Goal: Task Accomplishment & Management: Use online tool/utility

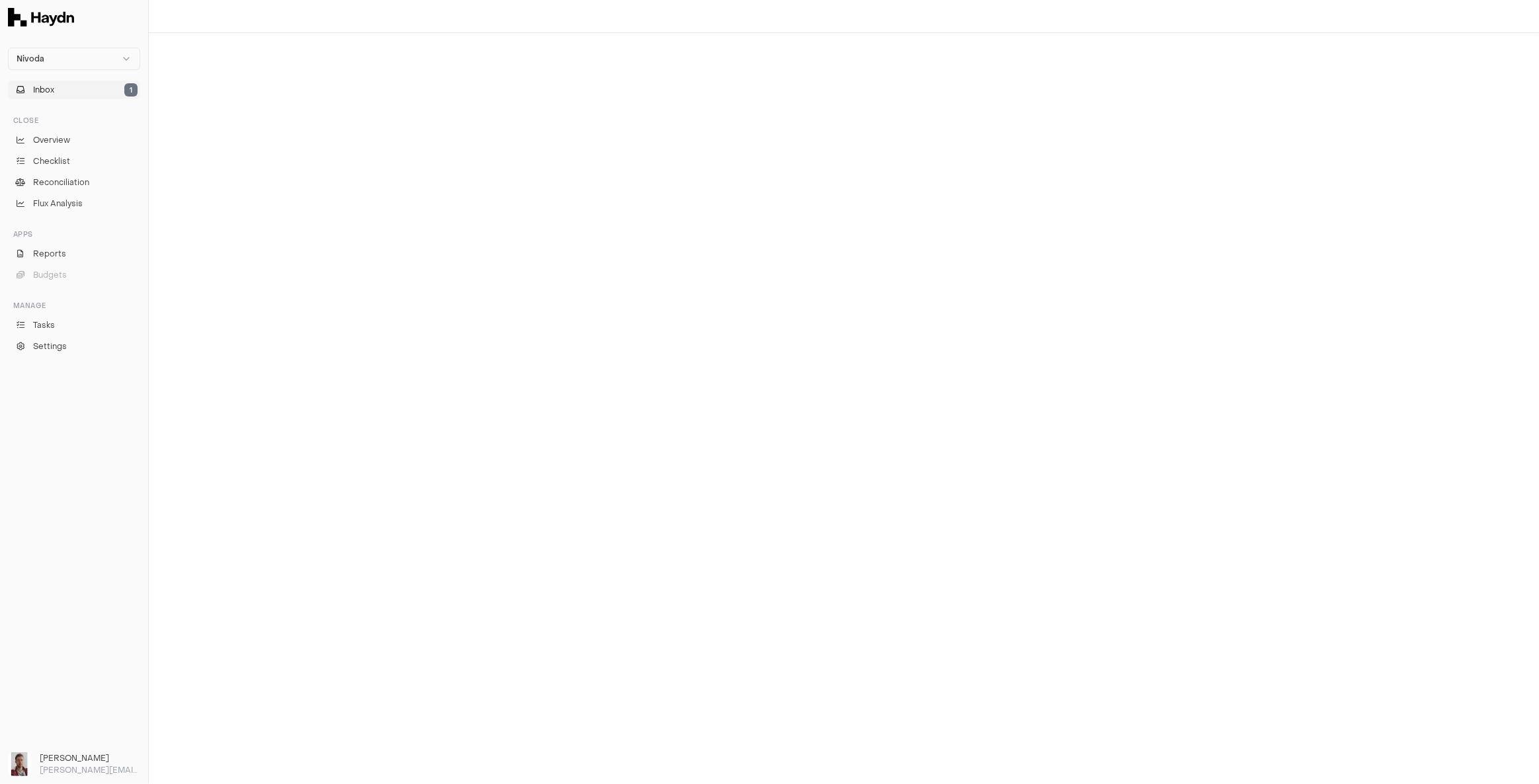
click at [68, 83] on button "Inbox 1" at bounding box center [74, 90] width 133 height 19
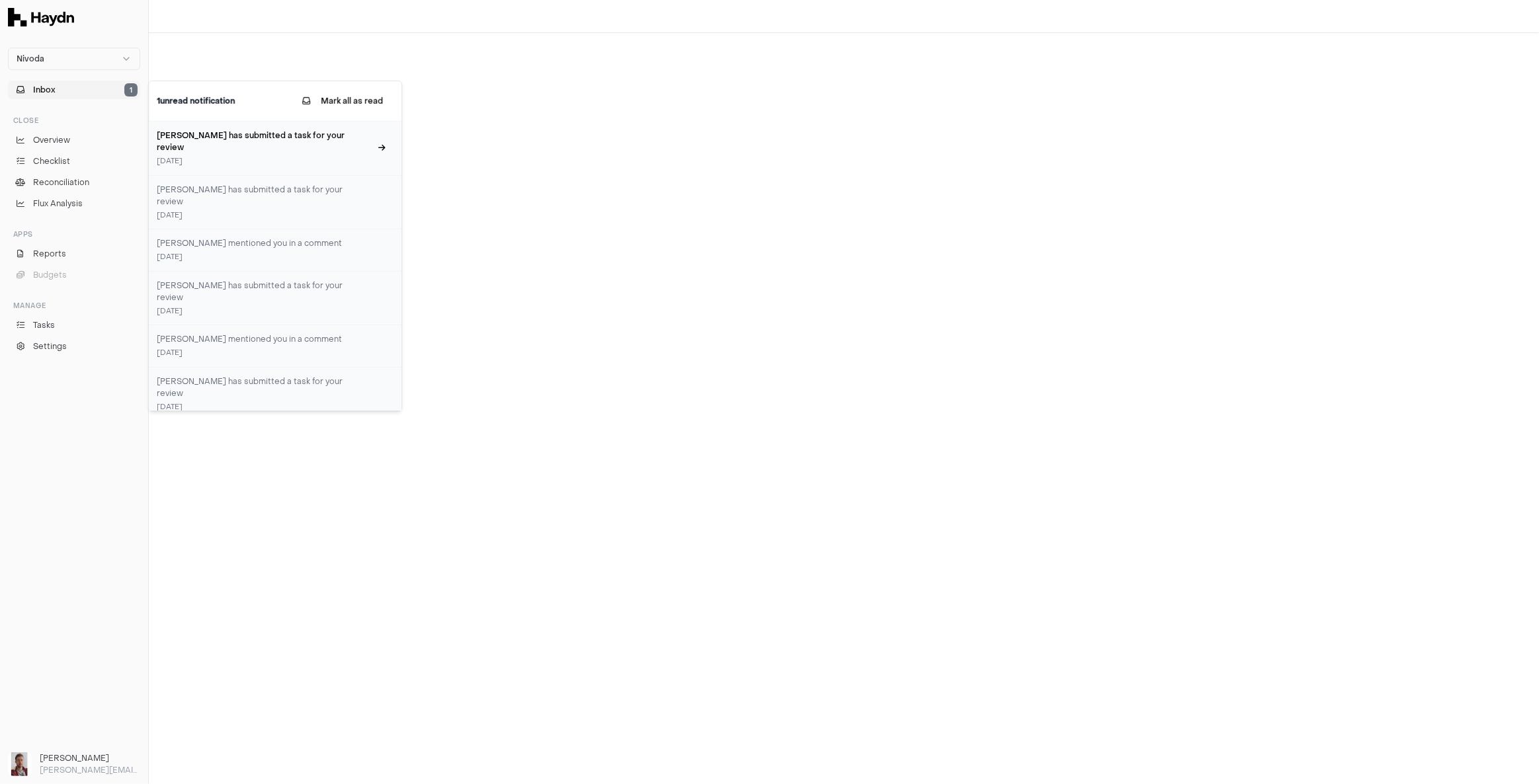
click at [254, 135] on h3 "[PERSON_NAME] has submitted a task for your review" at bounding box center [263, 142] width 214 height 24
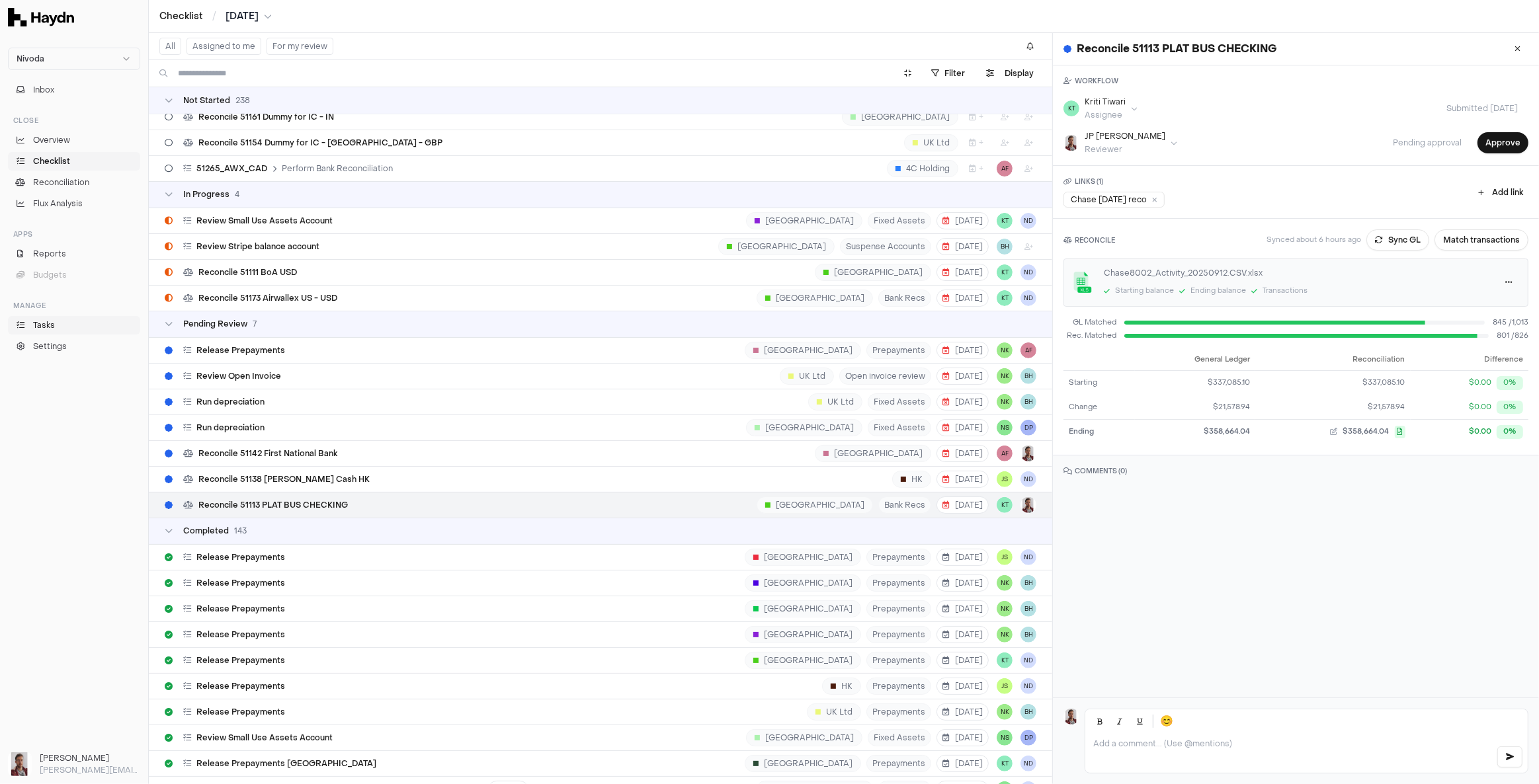
scroll to position [6071, 0]
click at [73, 144] on link "Overview" at bounding box center [74, 140] width 133 height 19
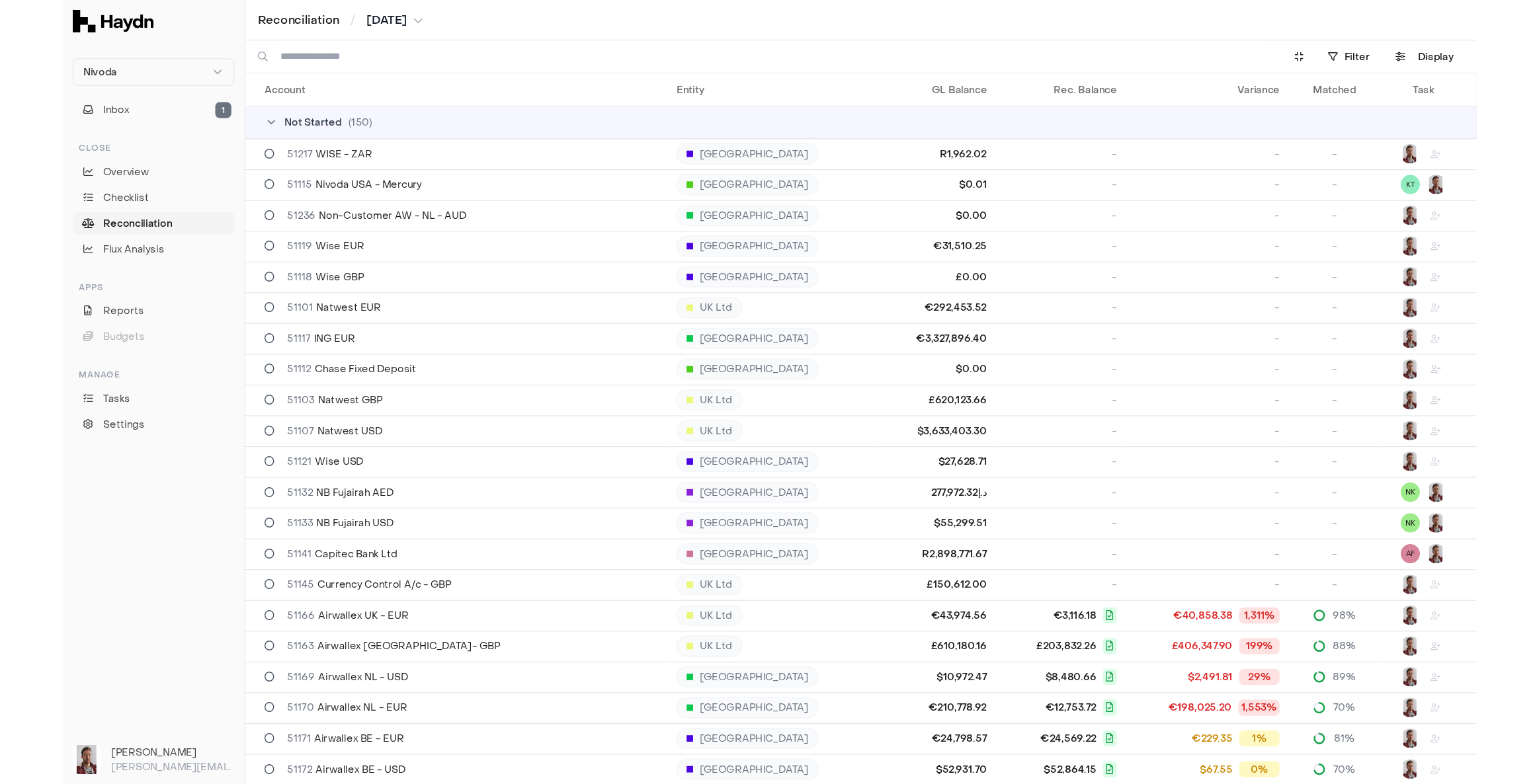
scroll to position [541, 0]
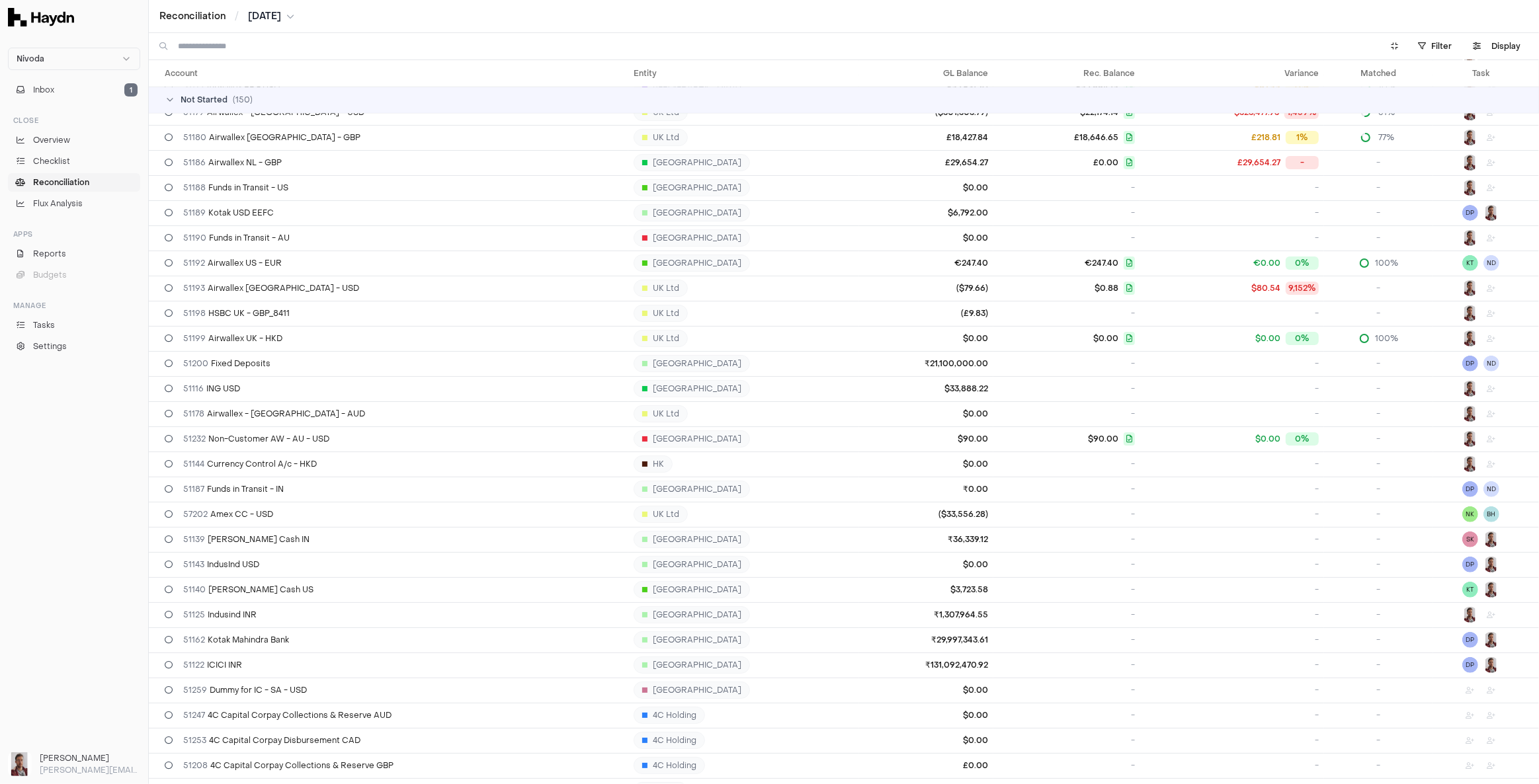
click at [48, 17] on img at bounding box center [41, 17] width 66 height 19
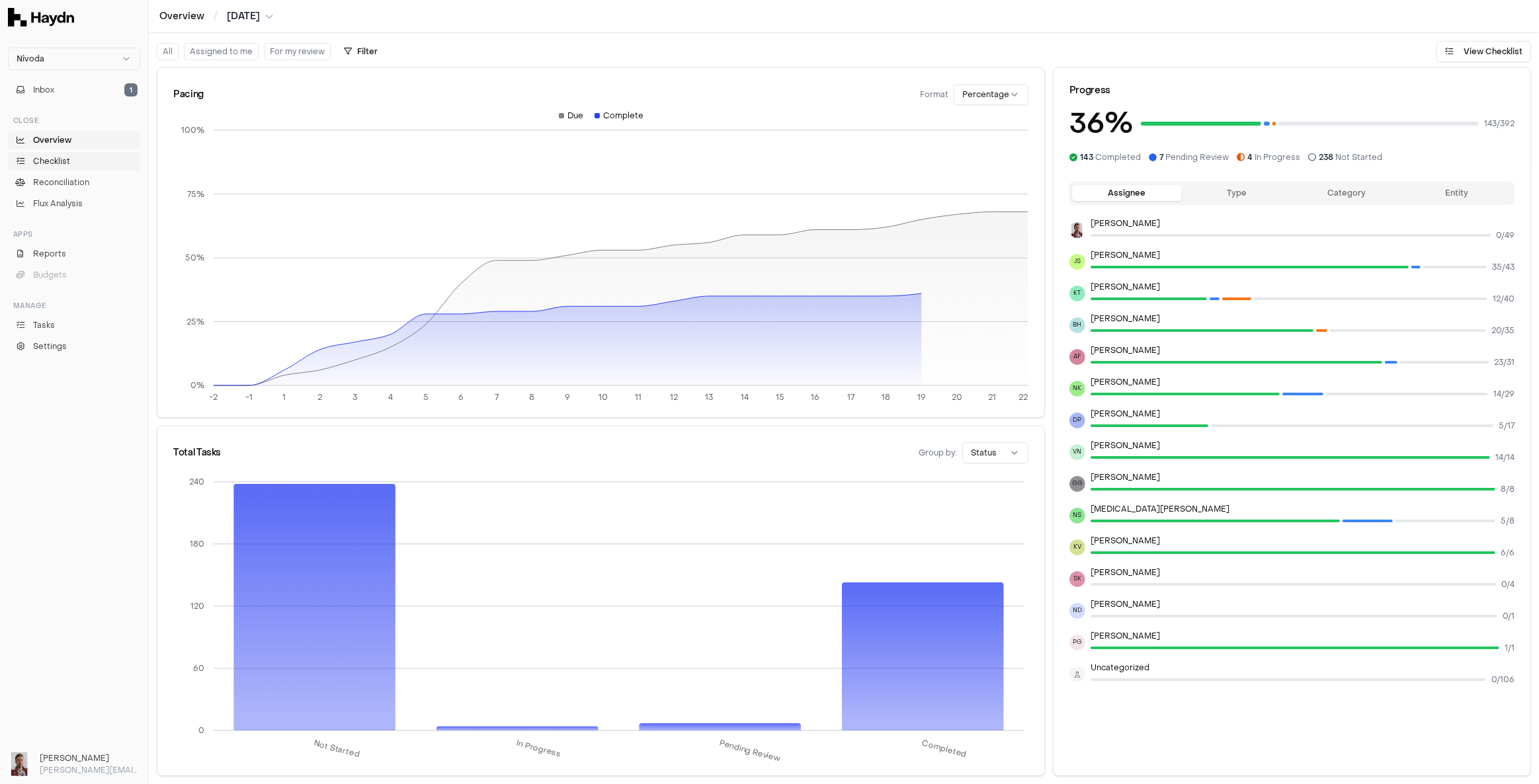
click at [64, 158] on span "Checklist" at bounding box center [51, 162] width 37 height 12
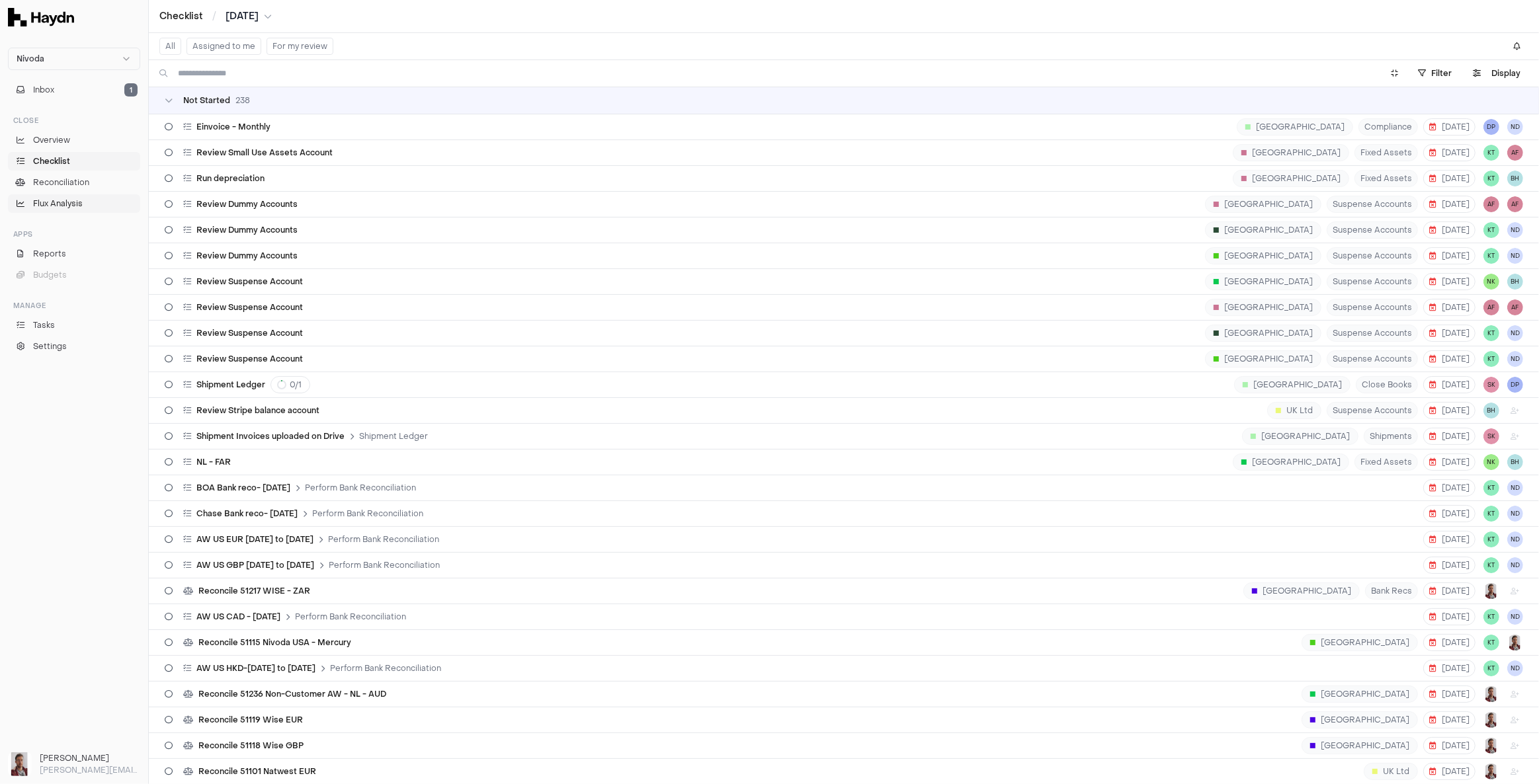
click at [60, 200] on span "Flux Analysis" at bounding box center [58, 203] width 50 height 12
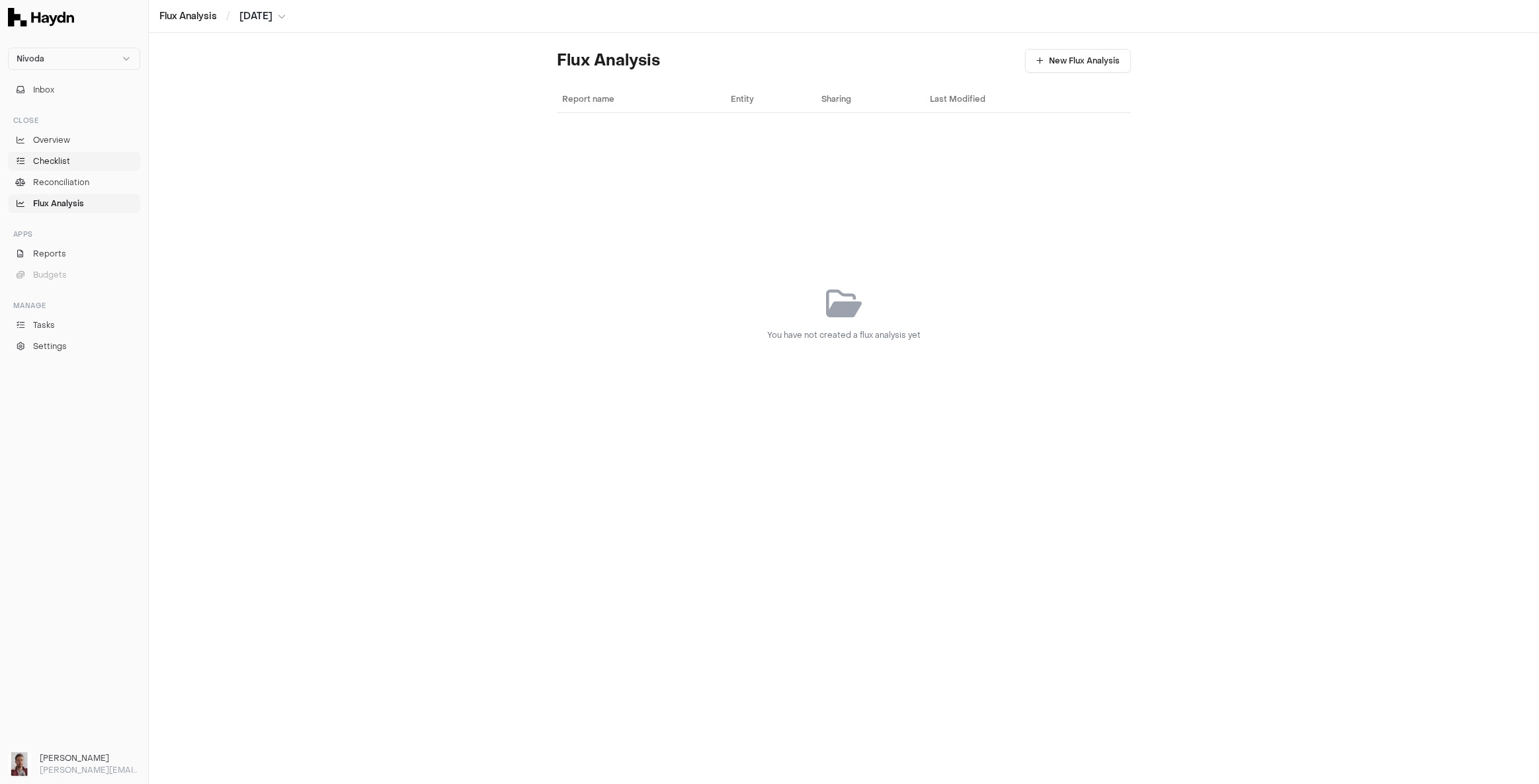
click at [68, 160] on span "Checklist" at bounding box center [51, 162] width 37 height 12
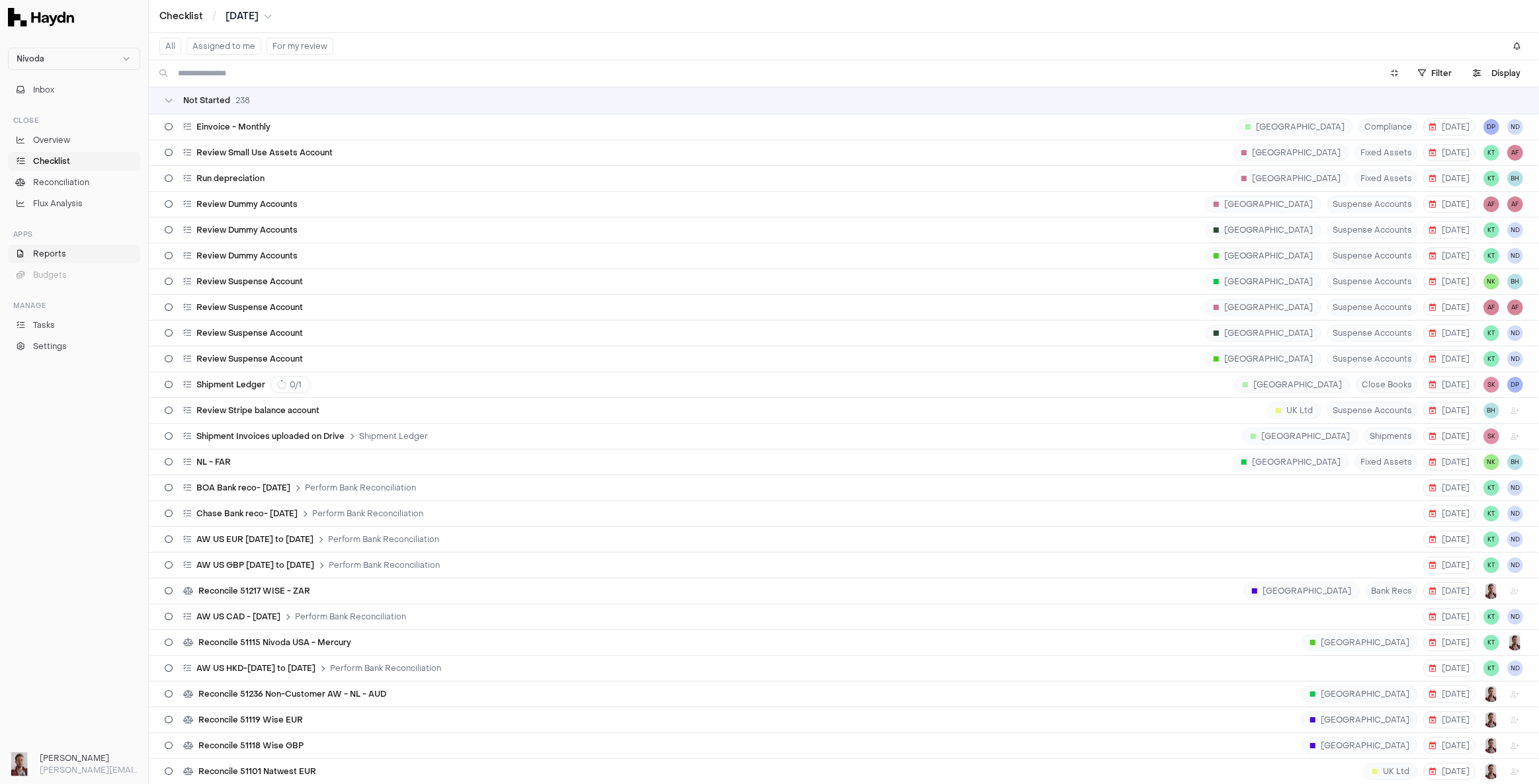
click at [61, 257] on span "Reports" at bounding box center [49, 254] width 33 height 12
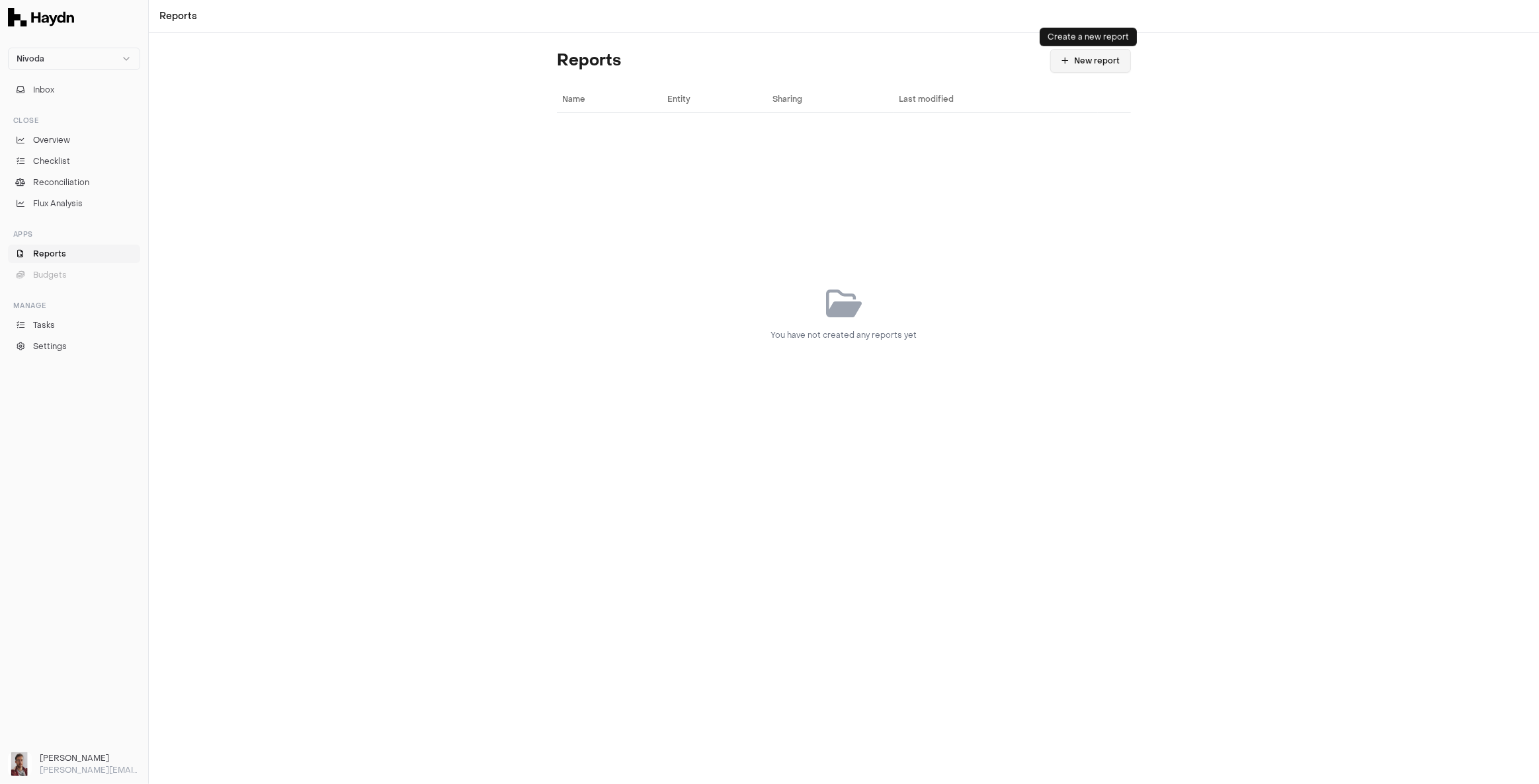
click at [1095, 59] on button "New report" at bounding box center [1090, 61] width 81 height 24
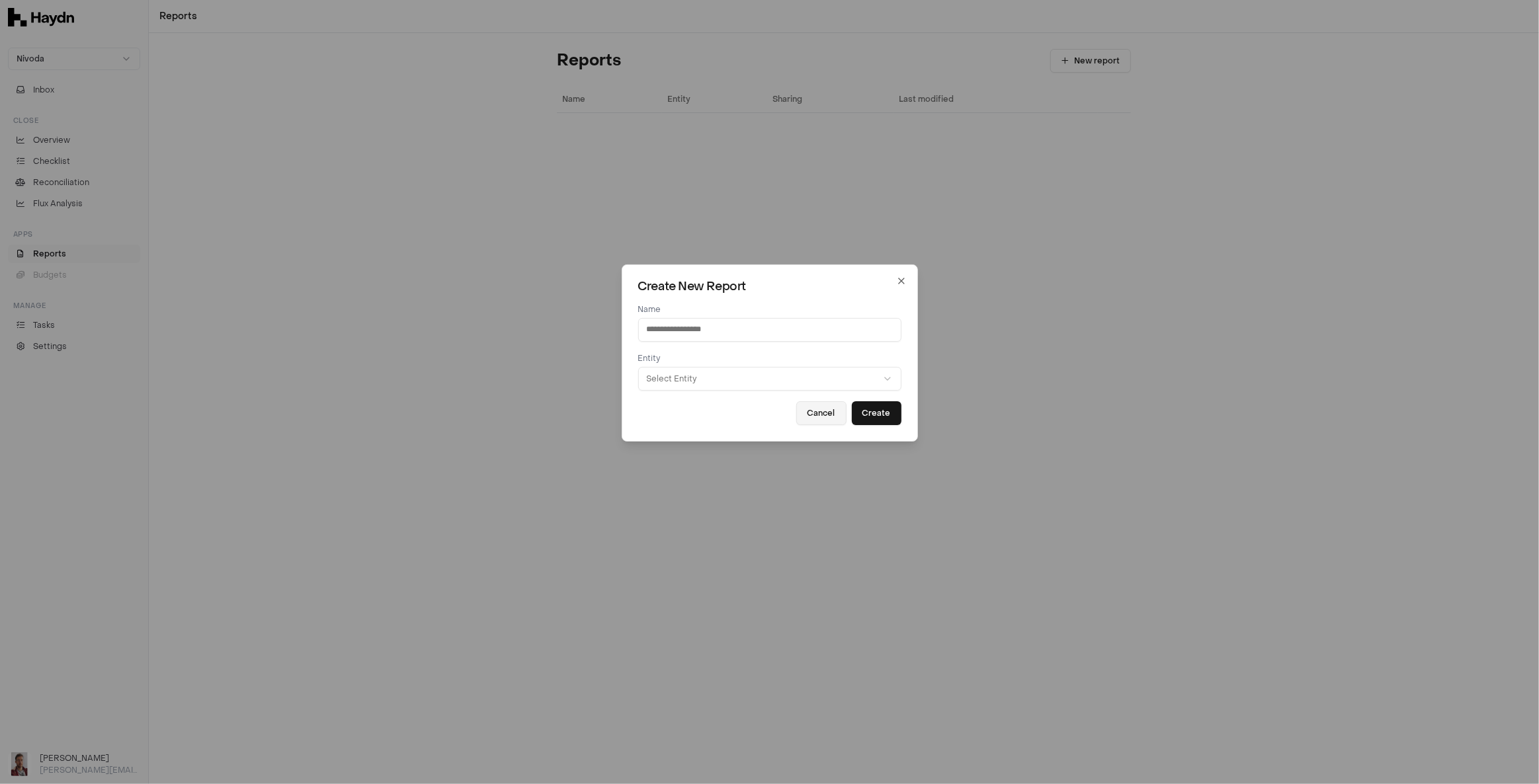
click at [803, 412] on button "Cancel" at bounding box center [821, 413] width 50 height 24
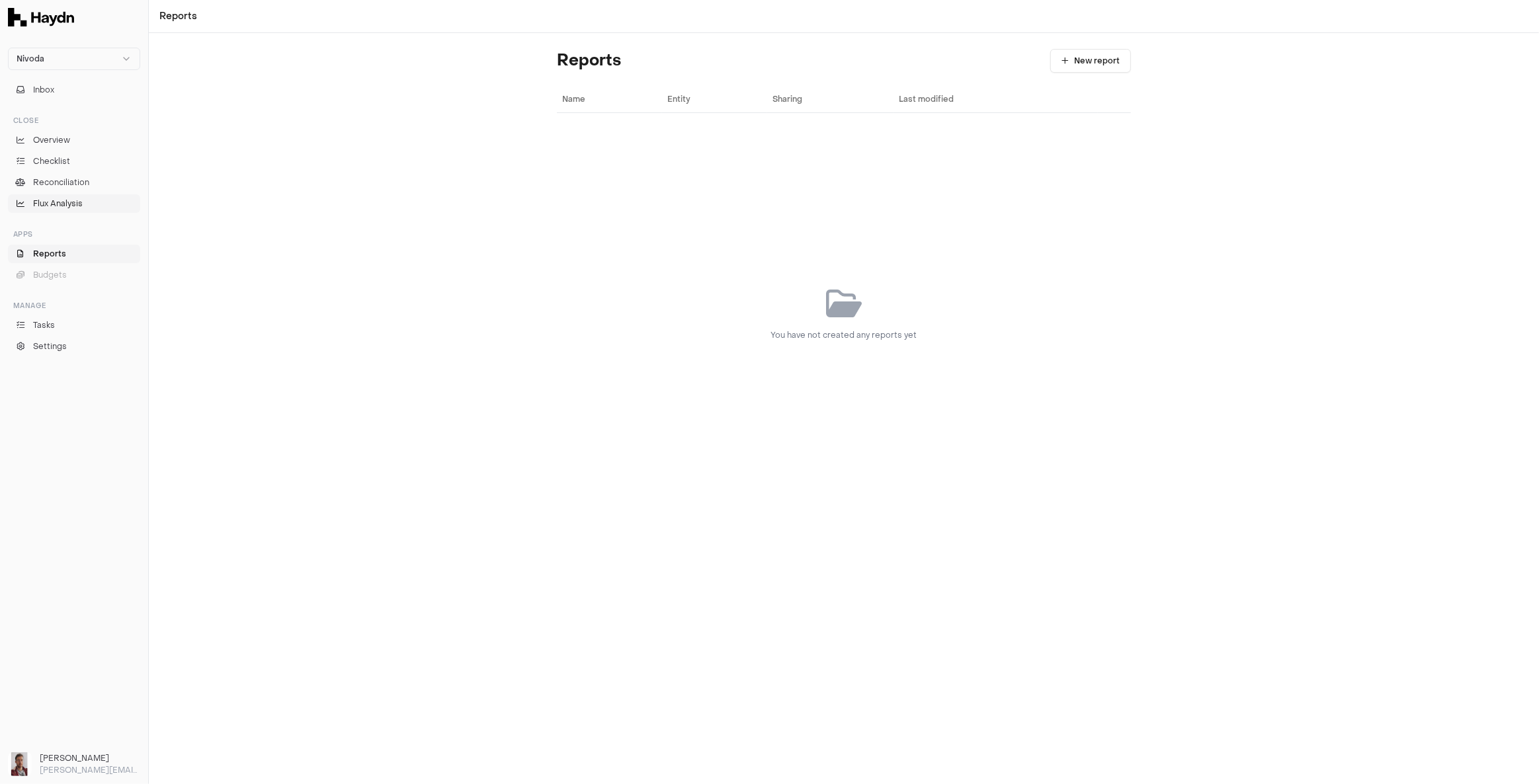
click at [67, 203] on span "Flux Analysis" at bounding box center [58, 203] width 50 height 12
click at [1067, 64] on button "New Flux Analysis" at bounding box center [1078, 61] width 106 height 24
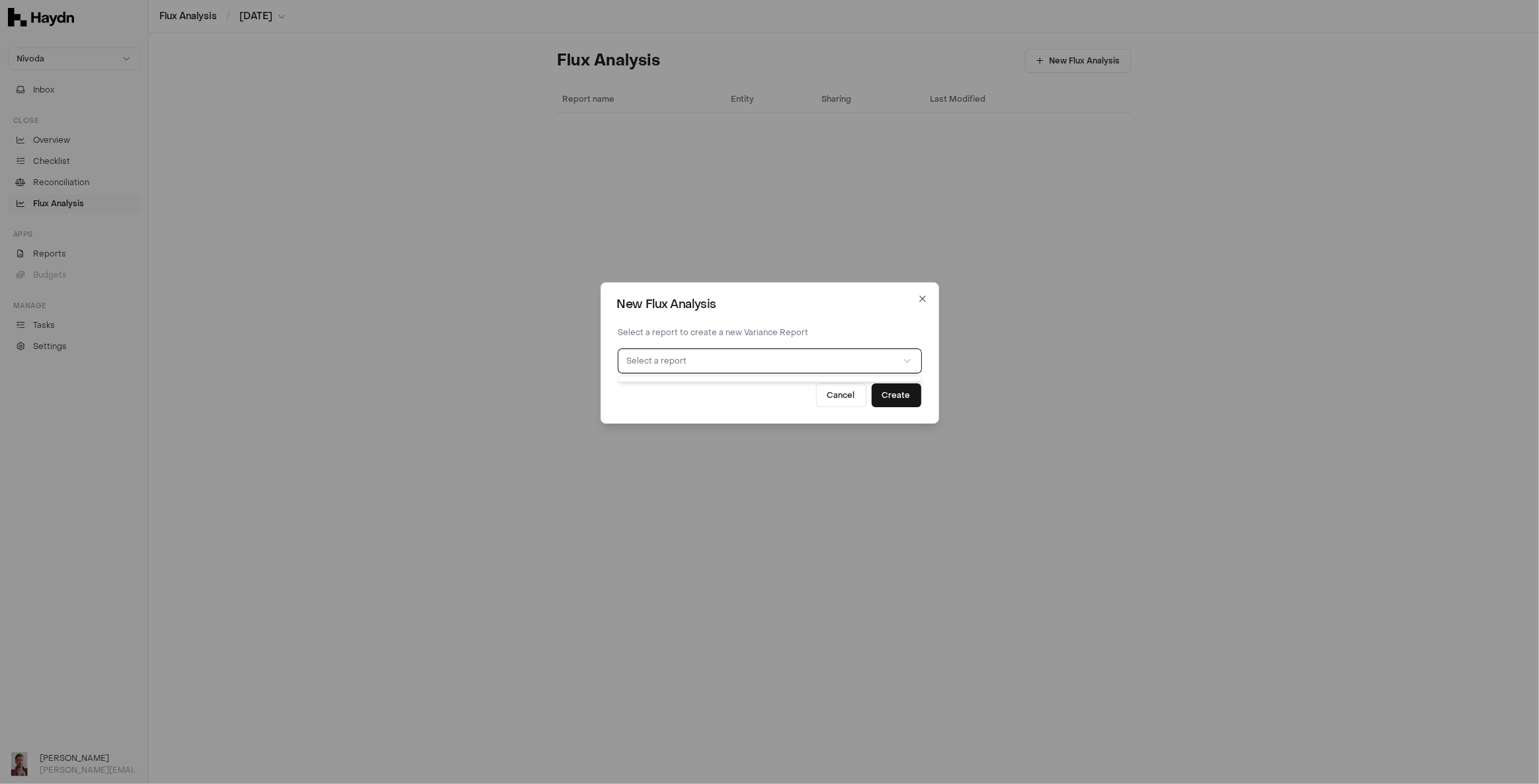
click at [806, 358] on button "Select a report" at bounding box center [770, 361] width 303 height 24
click at [848, 362] on button "Select a report" at bounding box center [770, 361] width 303 height 24
click at [906, 363] on icon "button" at bounding box center [907, 361] width 11 height 11
click at [844, 400] on button "Cancel" at bounding box center [841, 395] width 50 height 24
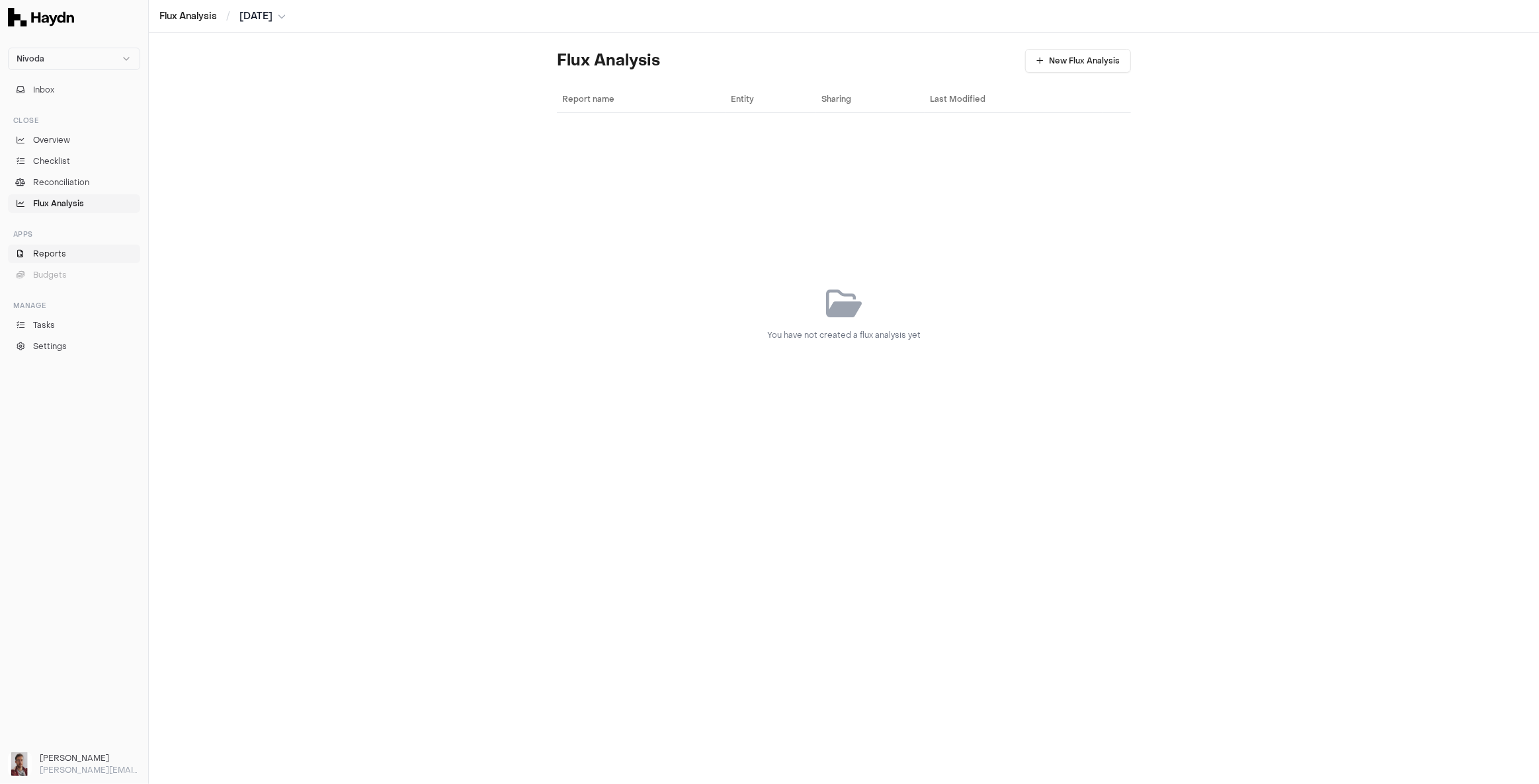
click at [38, 255] on span "Reports" at bounding box center [49, 254] width 33 height 12
click at [1080, 62] on button "New report" at bounding box center [1090, 61] width 81 height 24
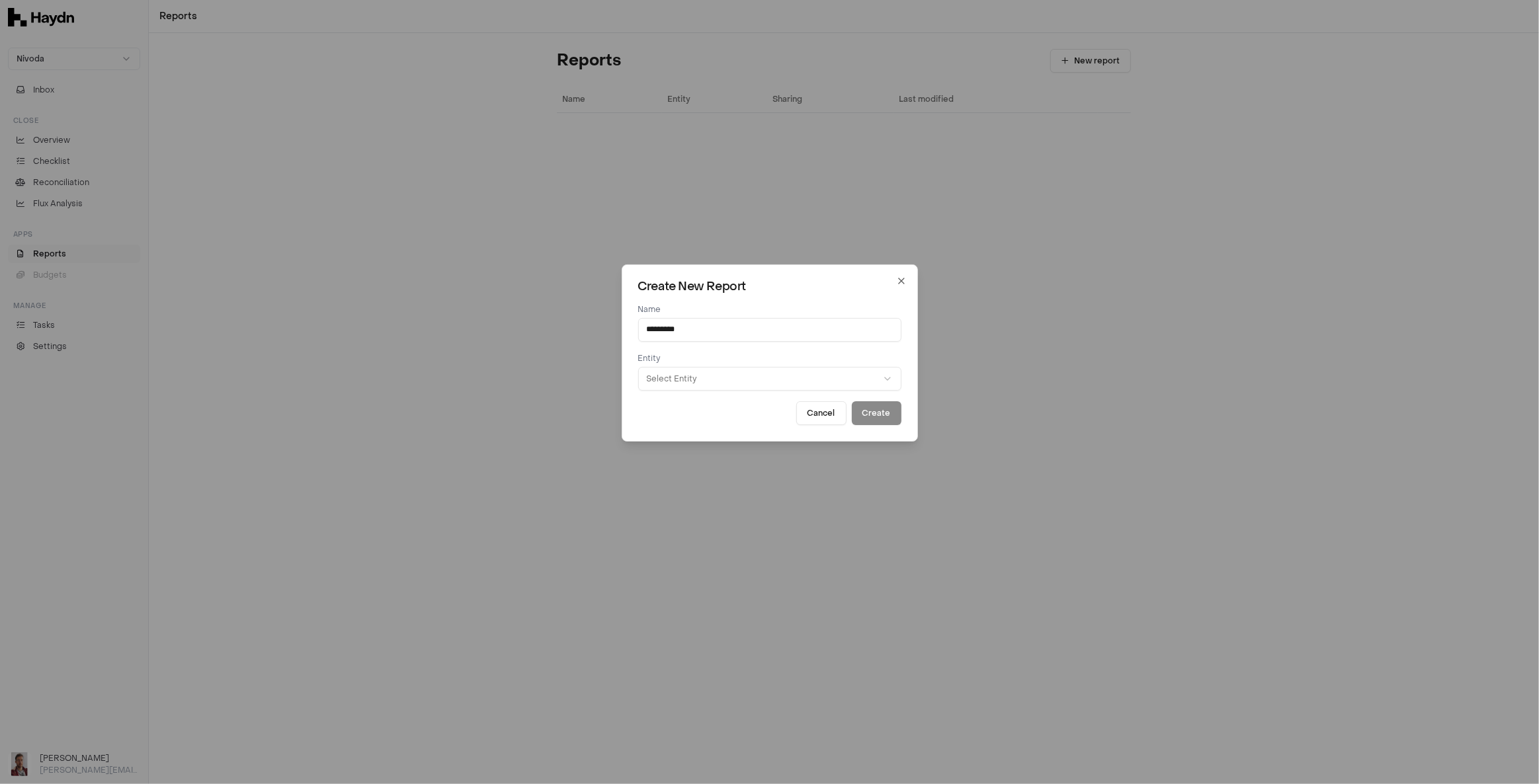
type input "*********"
click at [711, 371] on button "Select Entity" at bounding box center [770, 379] width 263 height 24
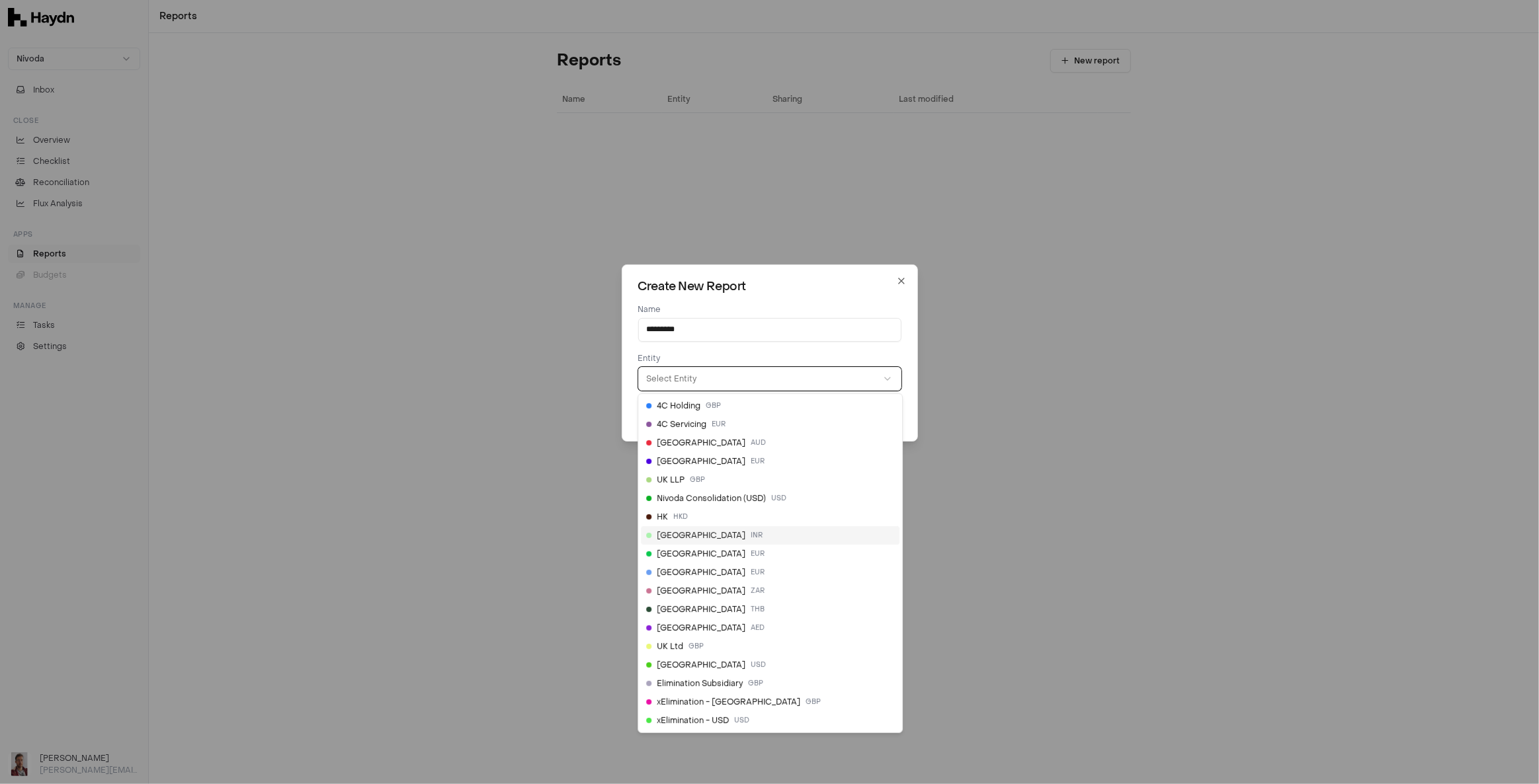
select select "**"
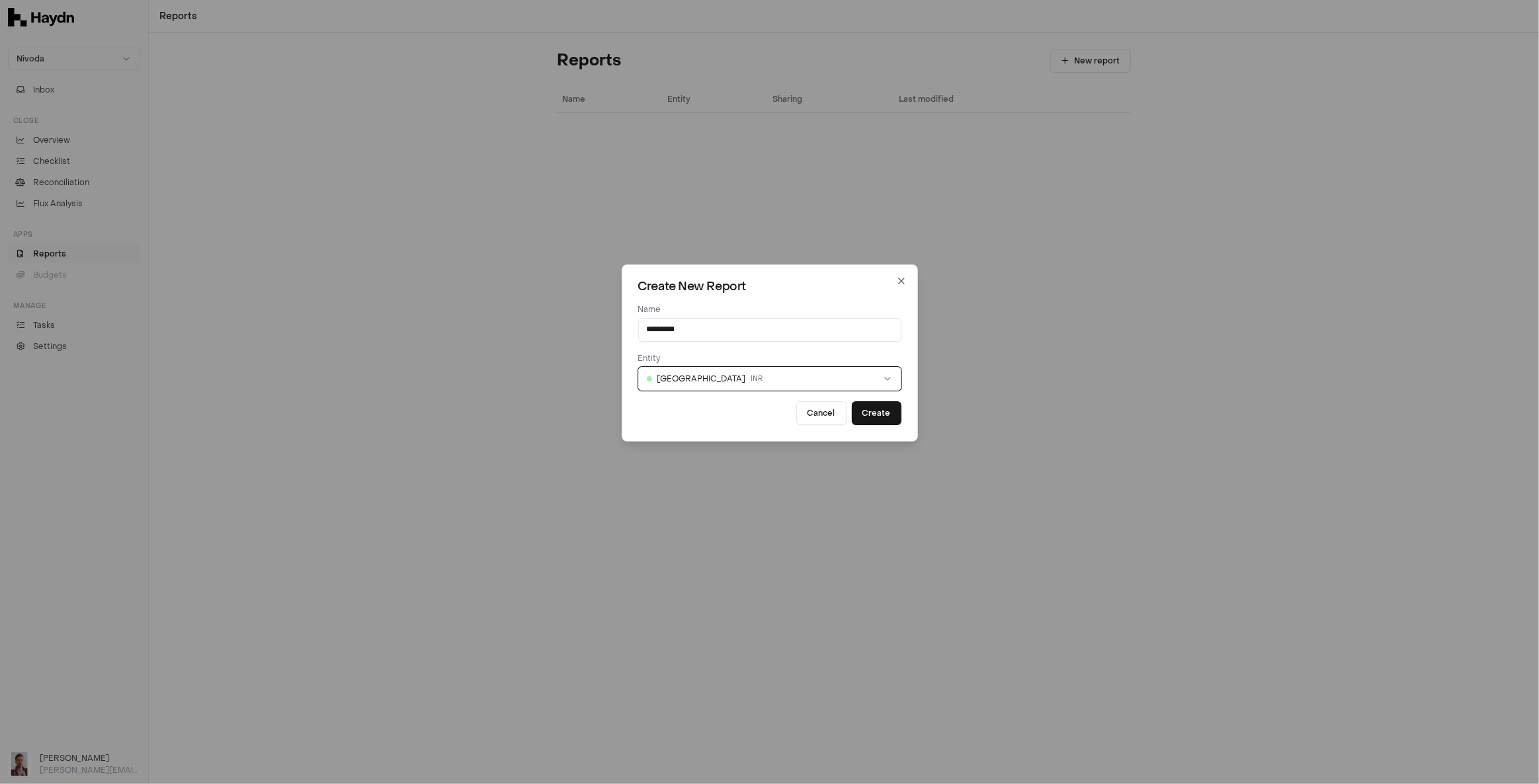
click at [796, 379] on button "India INR" at bounding box center [770, 379] width 263 height 24
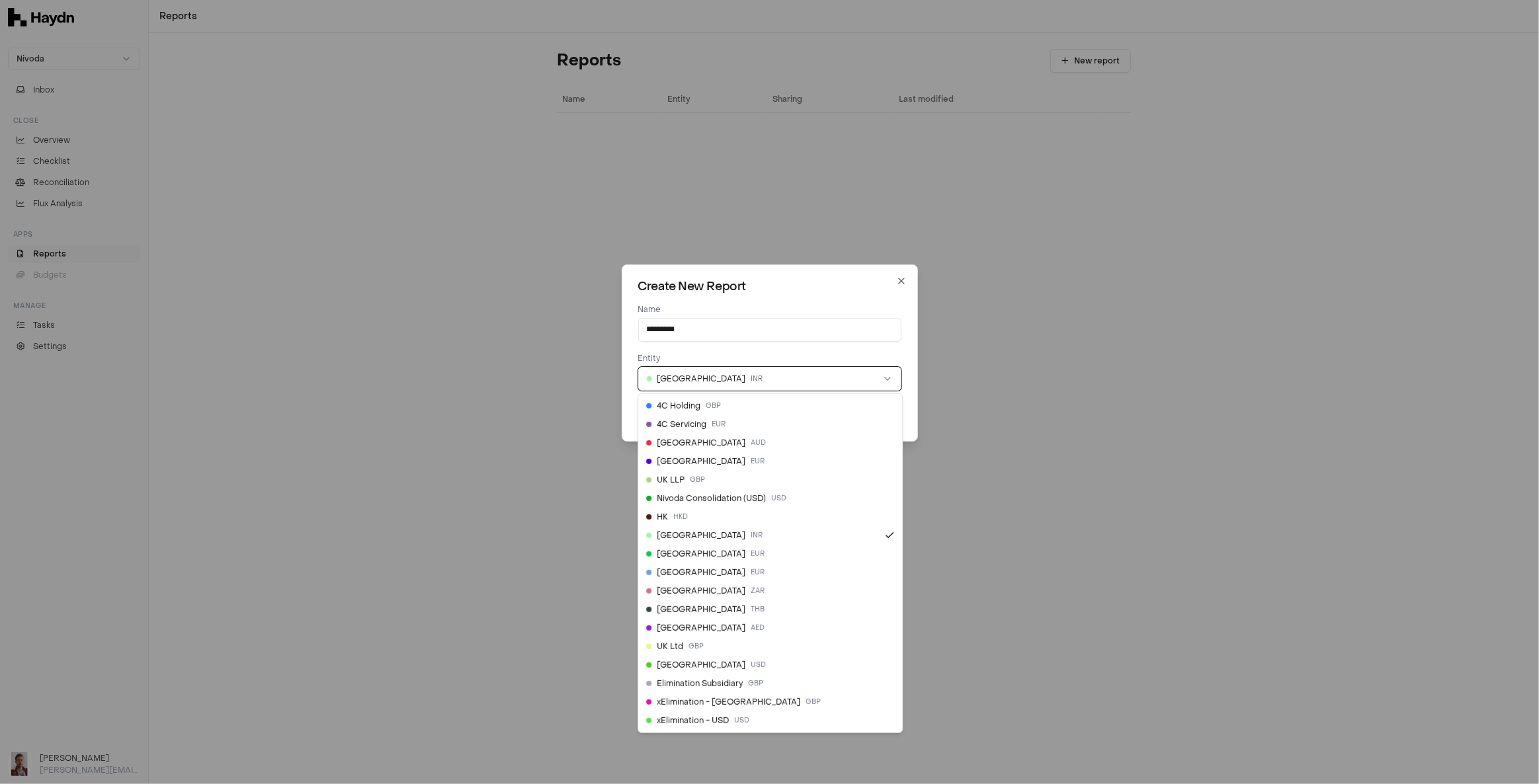
click at [796, 379] on button "India INR" at bounding box center [770, 379] width 263 height 24
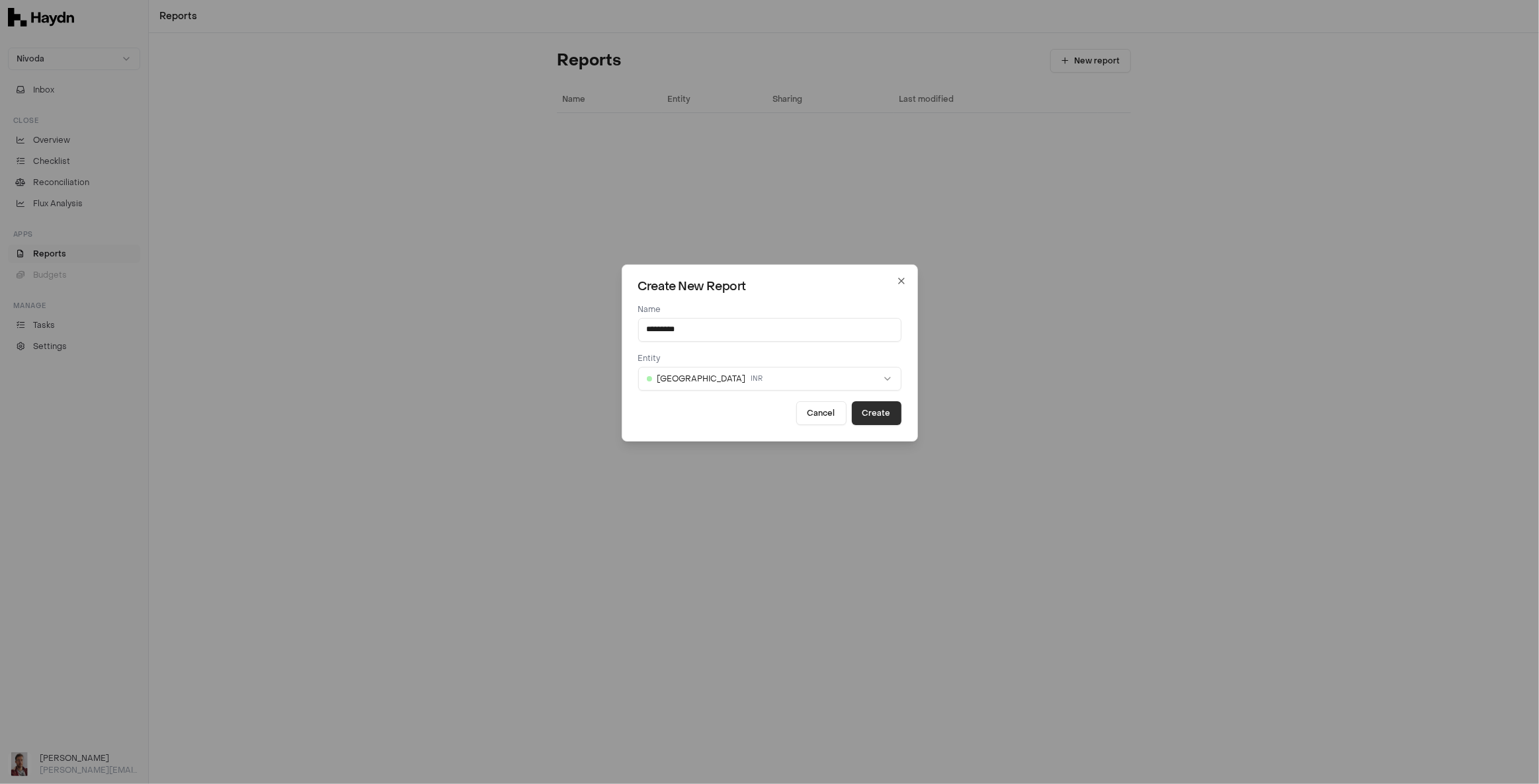
click at [887, 413] on button "Create" at bounding box center [877, 413] width 50 height 24
select select
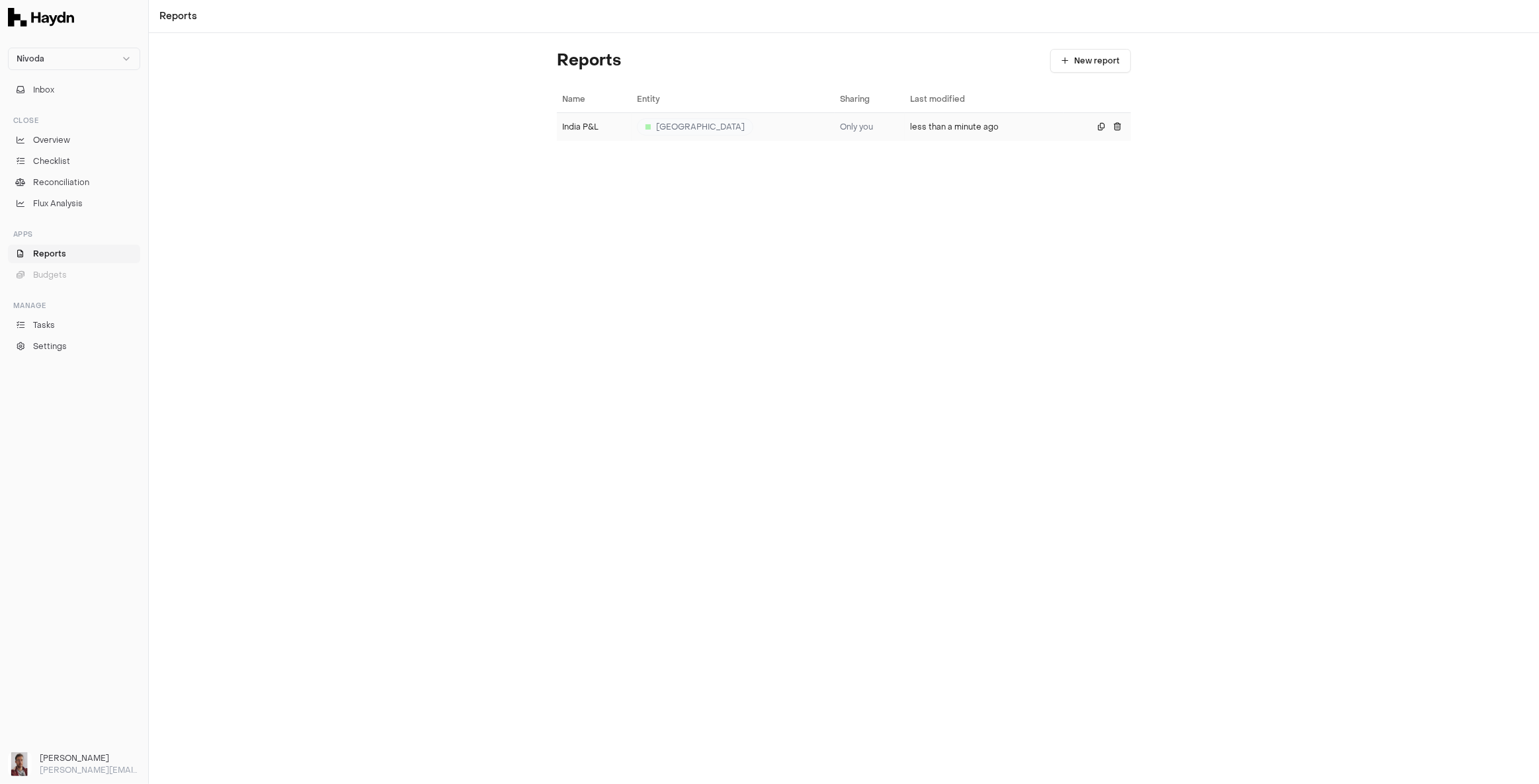
click at [917, 125] on td "less than a minute ago" at bounding box center [984, 127] width 159 height 28
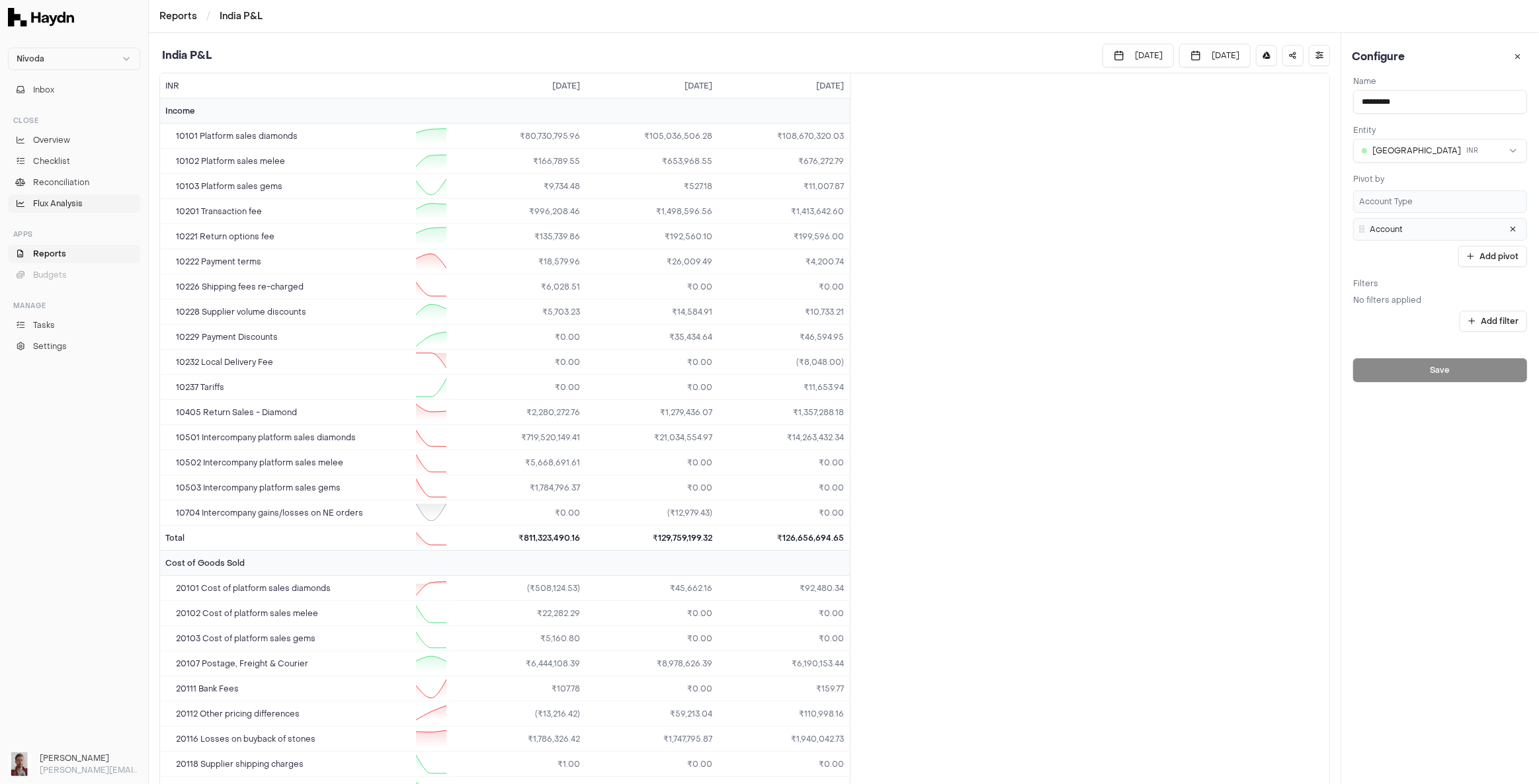
click at [70, 204] on span "Flux Analysis" at bounding box center [58, 203] width 50 height 12
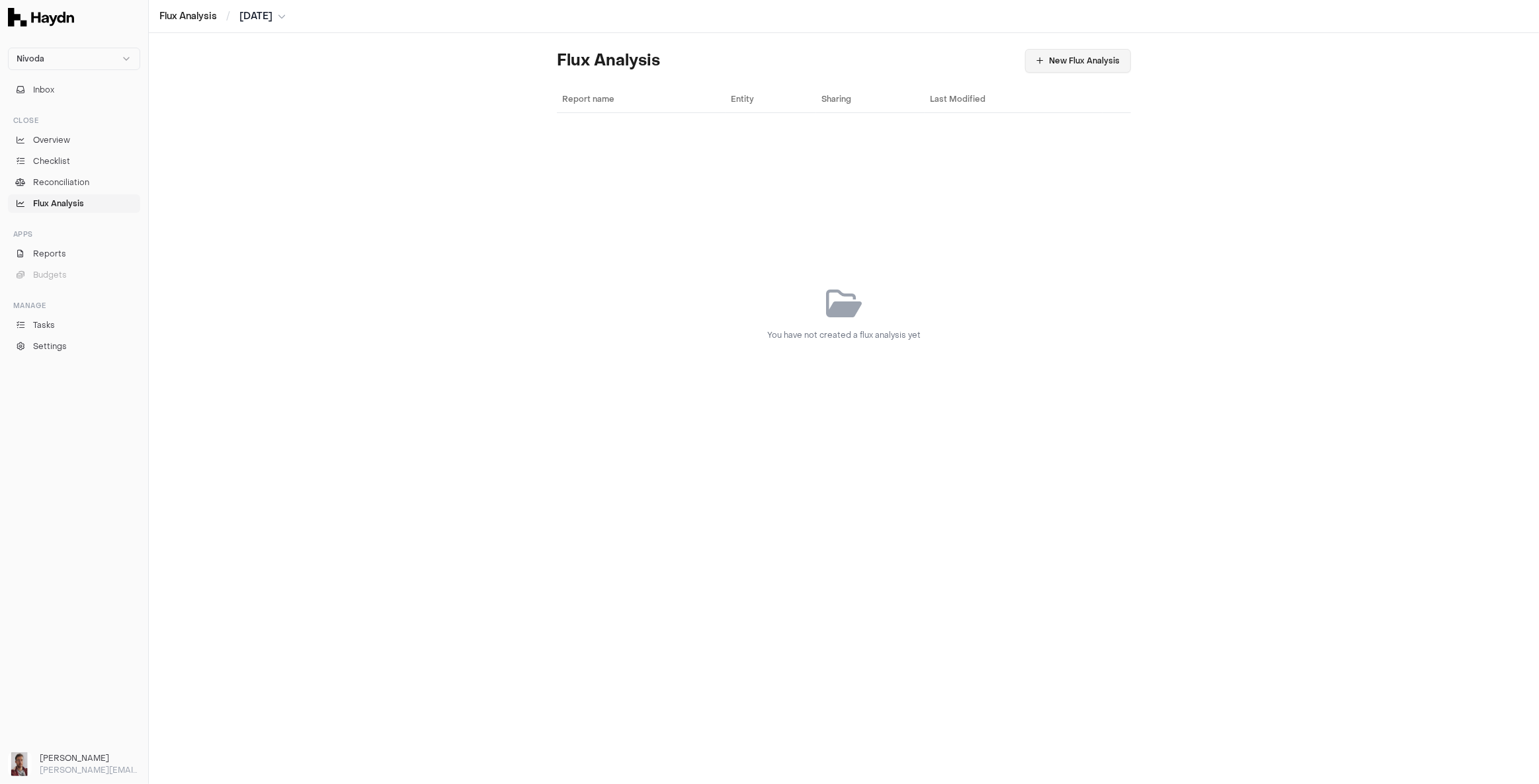
click at [1091, 60] on button "New Flux Analysis" at bounding box center [1078, 61] width 106 height 24
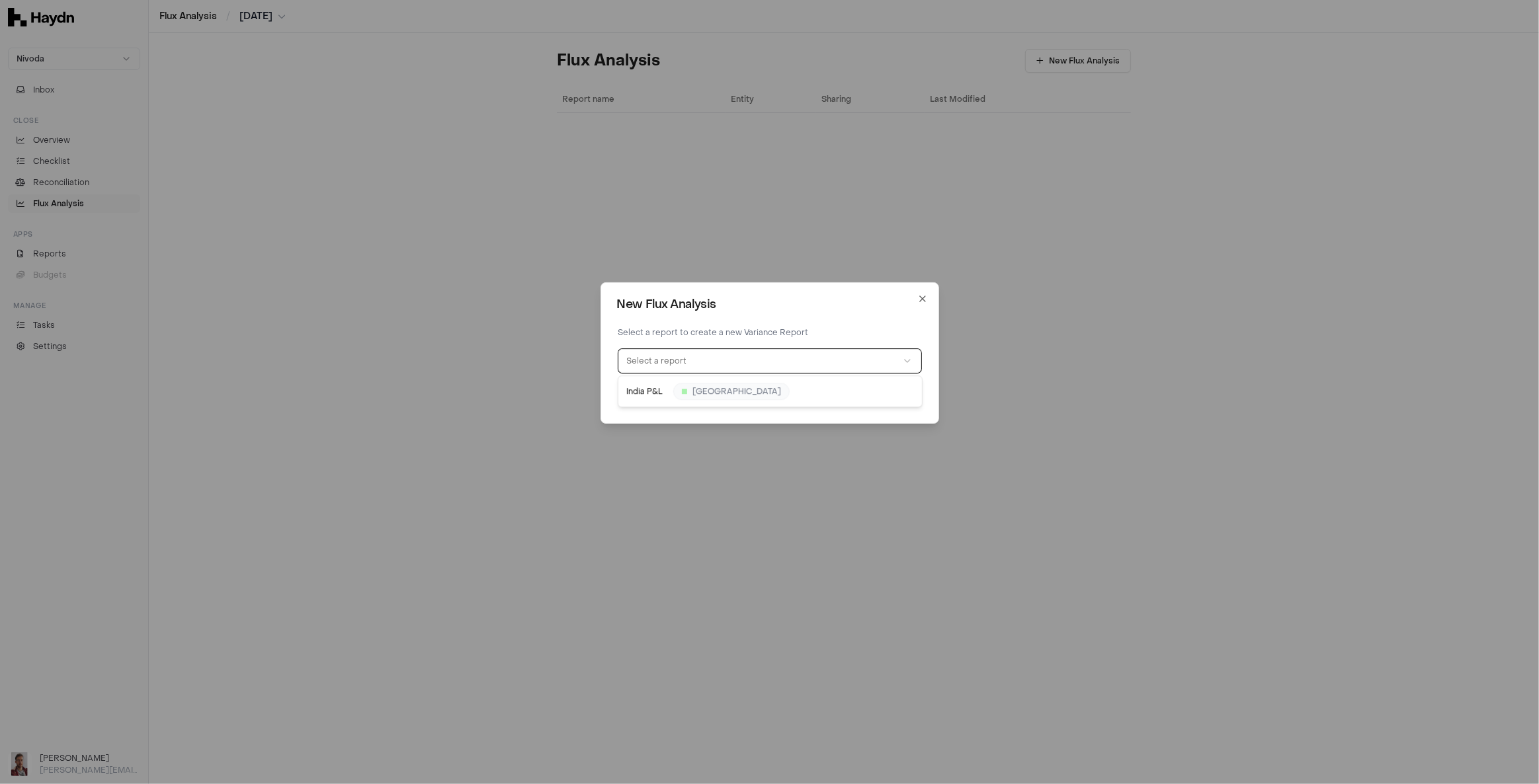
click at [836, 356] on button "Select a report" at bounding box center [770, 361] width 303 height 24
click at [898, 396] on button "Create" at bounding box center [896, 395] width 50 height 24
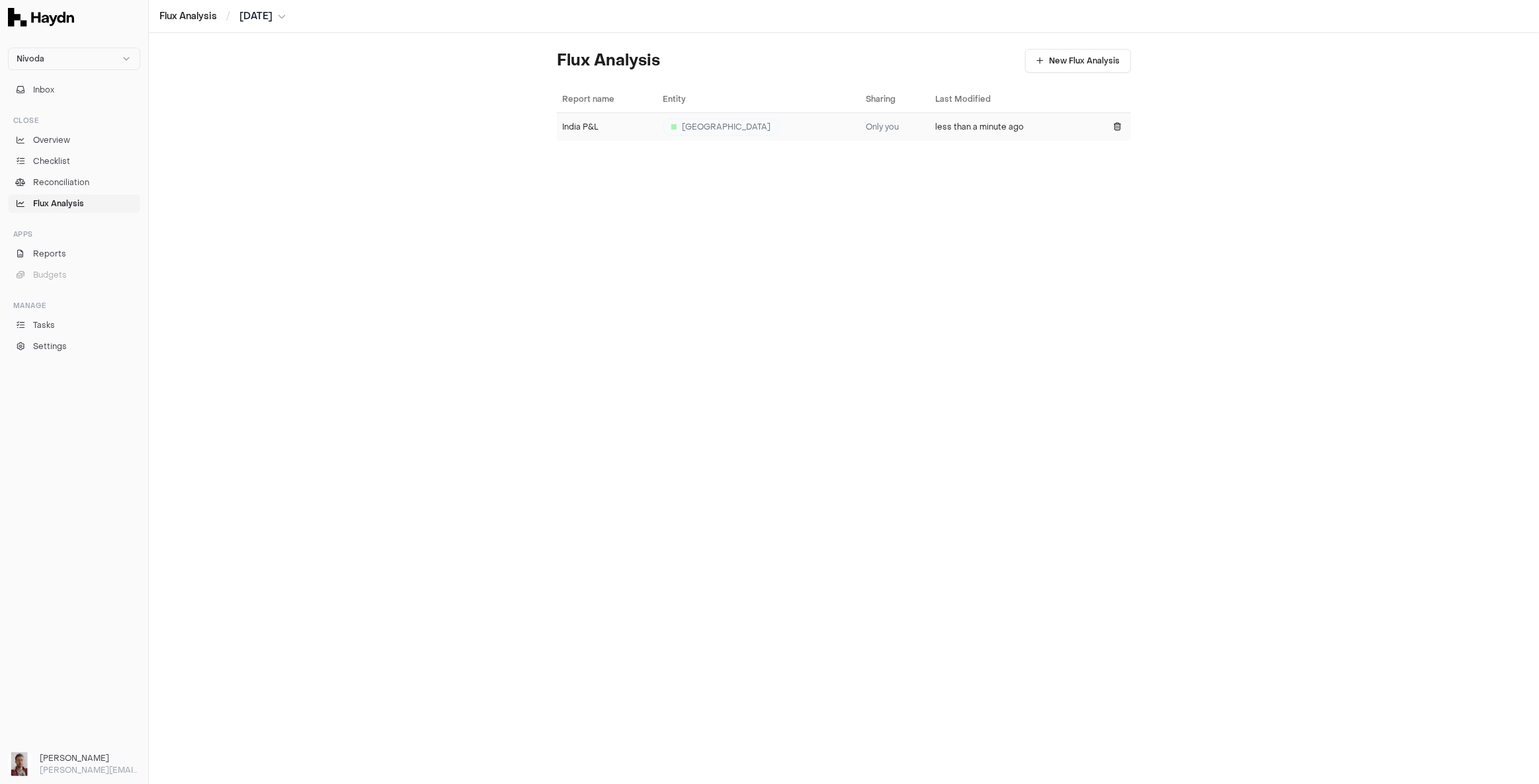
click at [930, 123] on td "less than a minute ago" at bounding box center [1009, 127] width 159 height 28
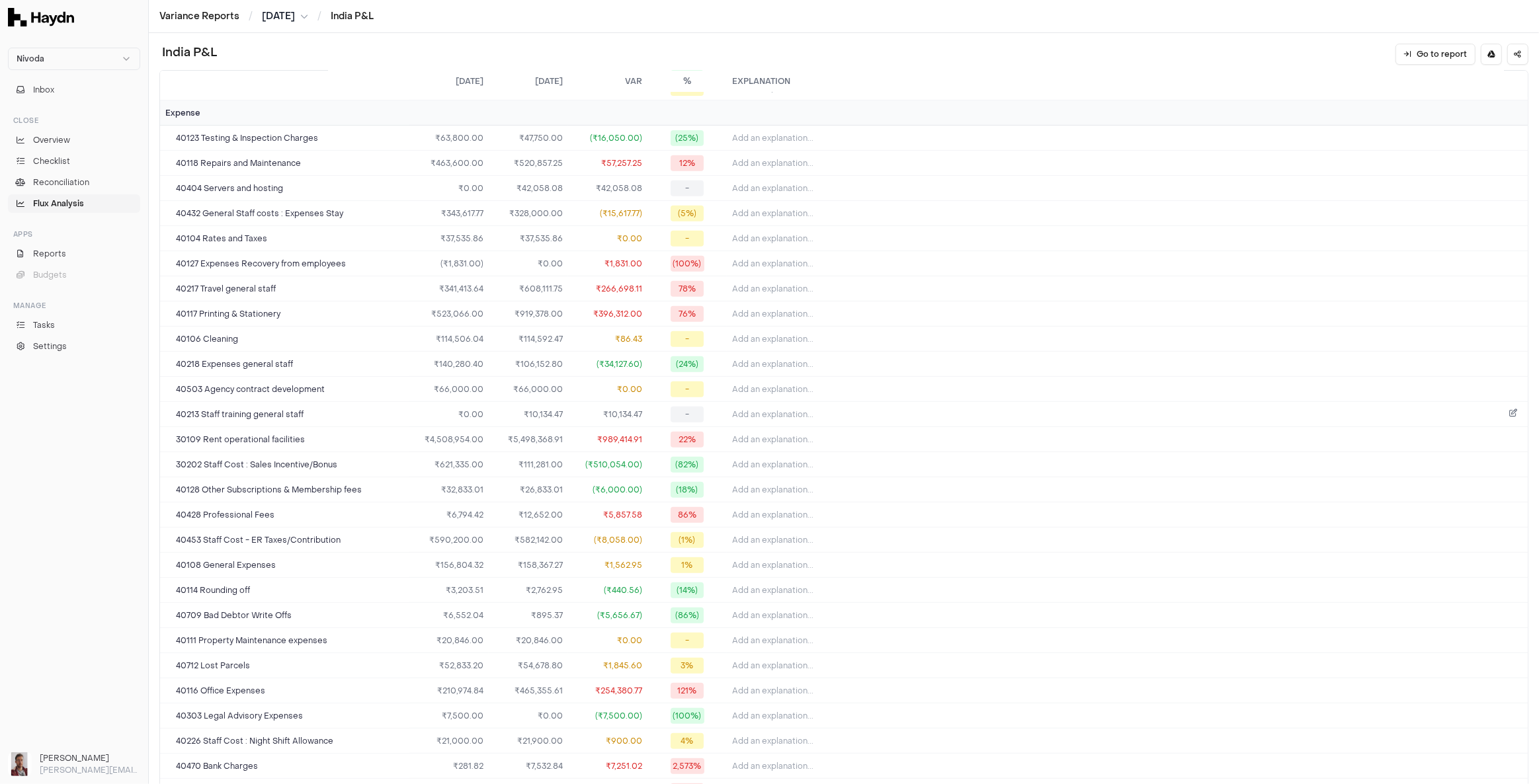
scroll to position [644, 0]
click at [793, 536] on span "Add an explanation..." at bounding box center [773, 541] width 82 height 11
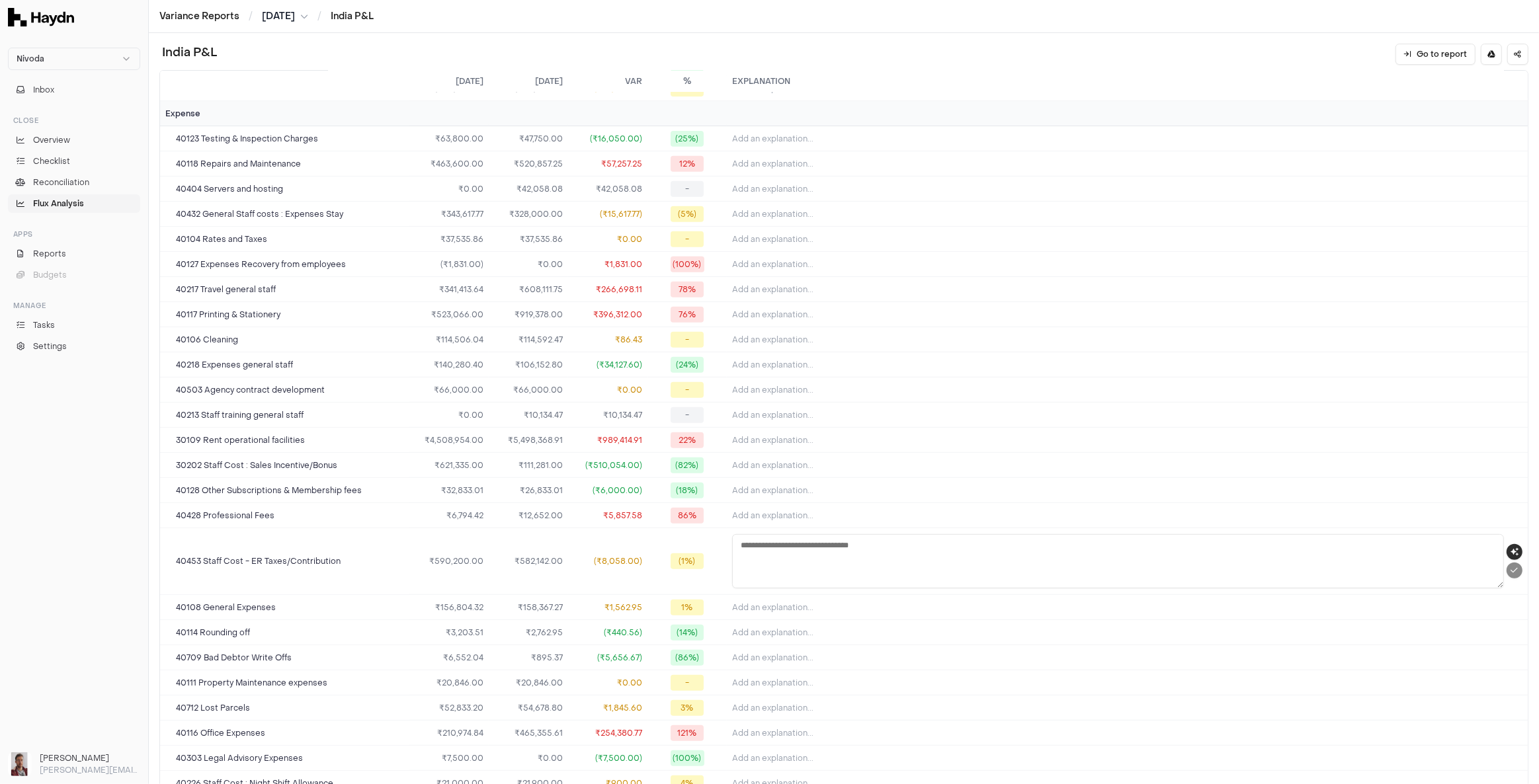
click at [1154, 548] on icon "button" at bounding box center [1515, 552] width 8 height 8
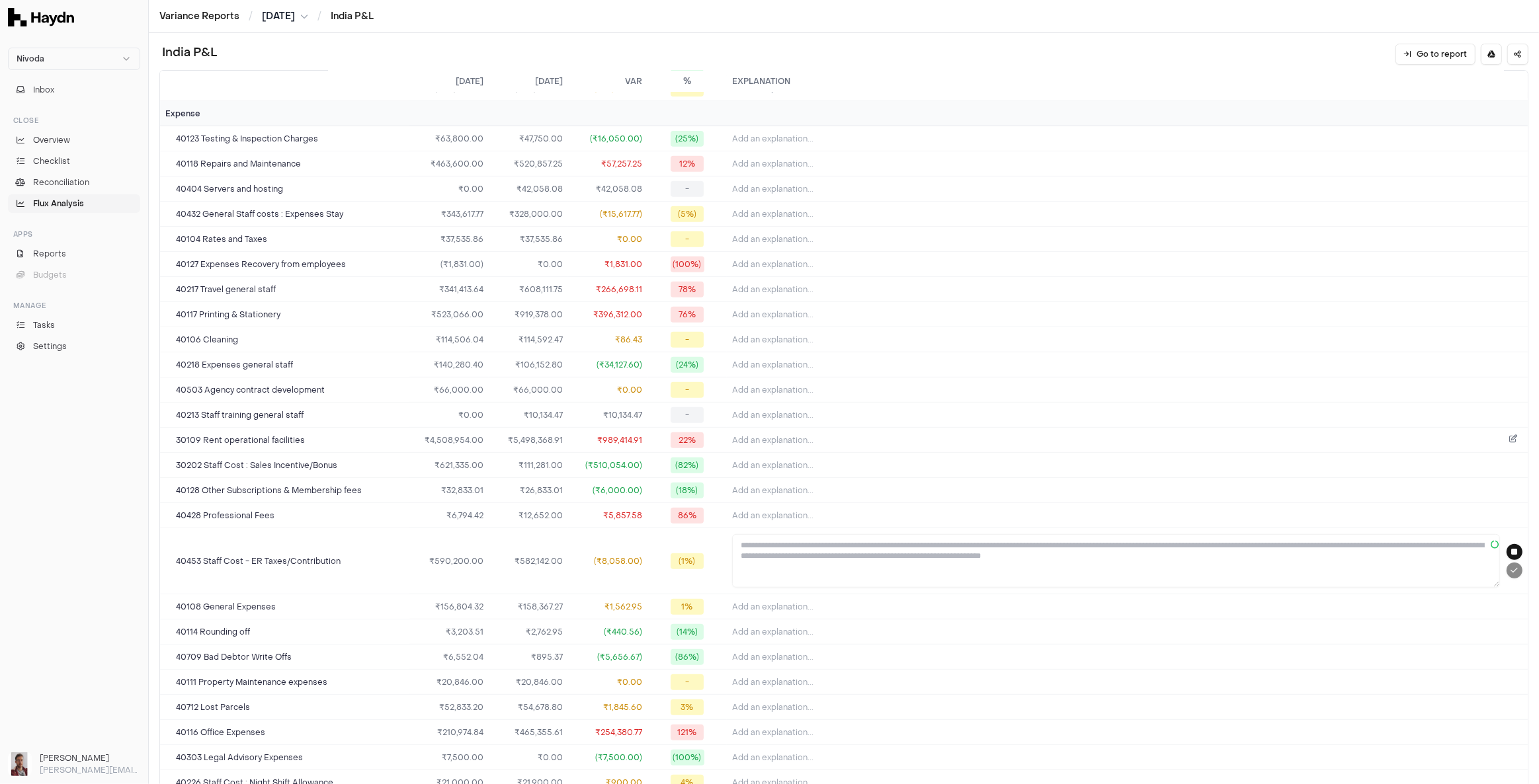
type textarea "**********"
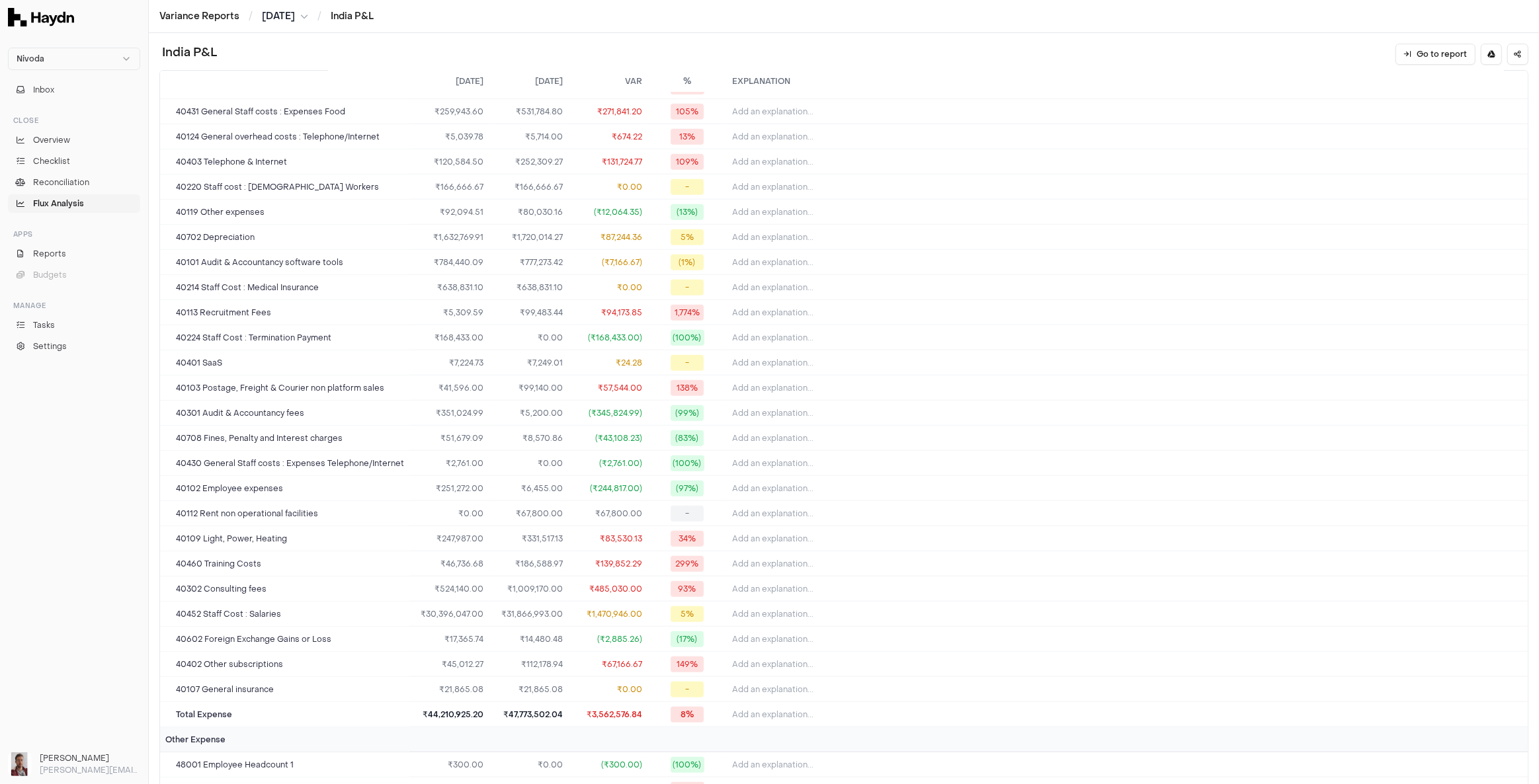
scroll to position [1467, 0]
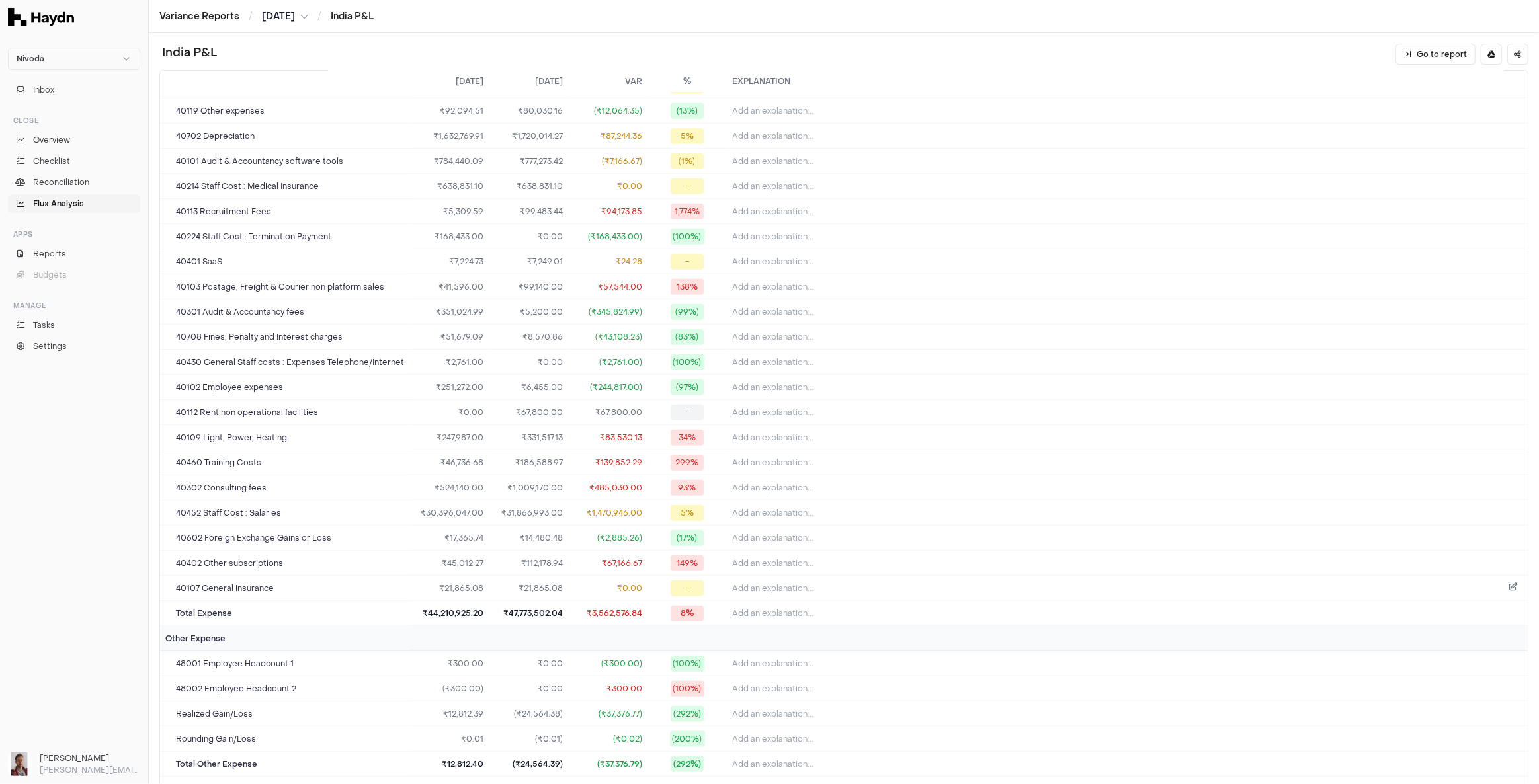
click at [804, 584] on span "Add an explanation..." at bounding box center [773, 588] width 82 height 11
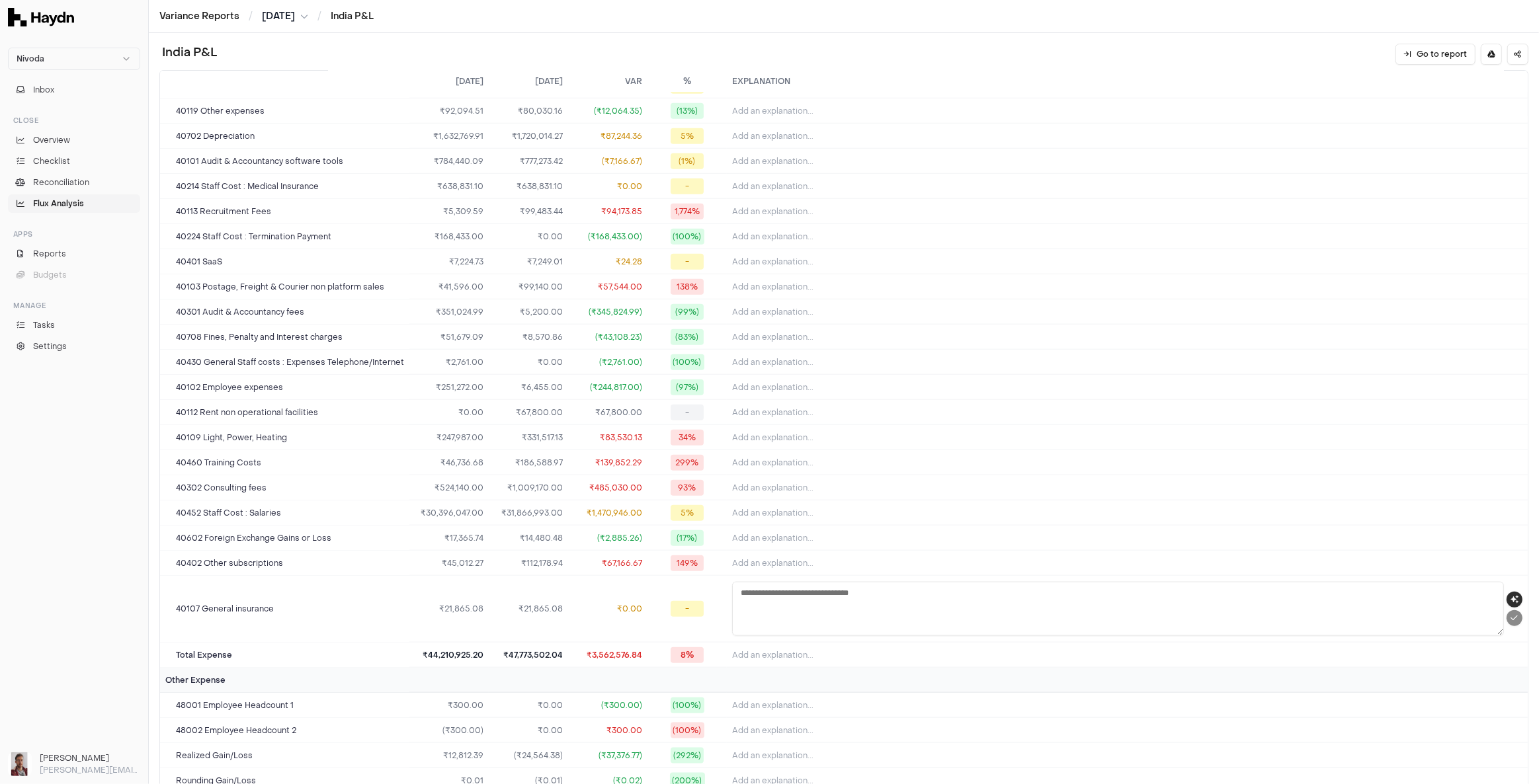
click at [1154, 595] on icon "button" at bounding box center [1515, 599] width 8 height 8
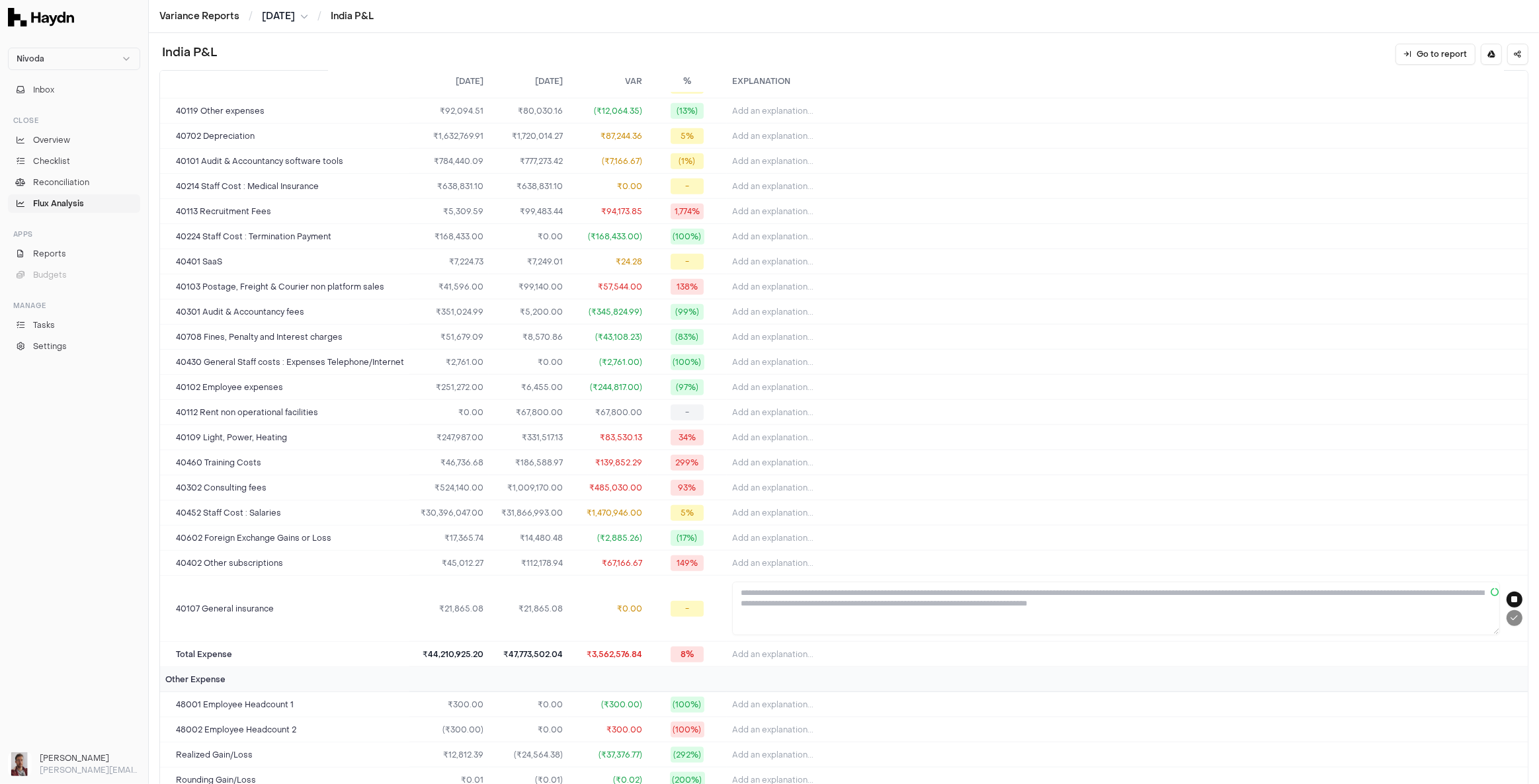
type textarea "**********"
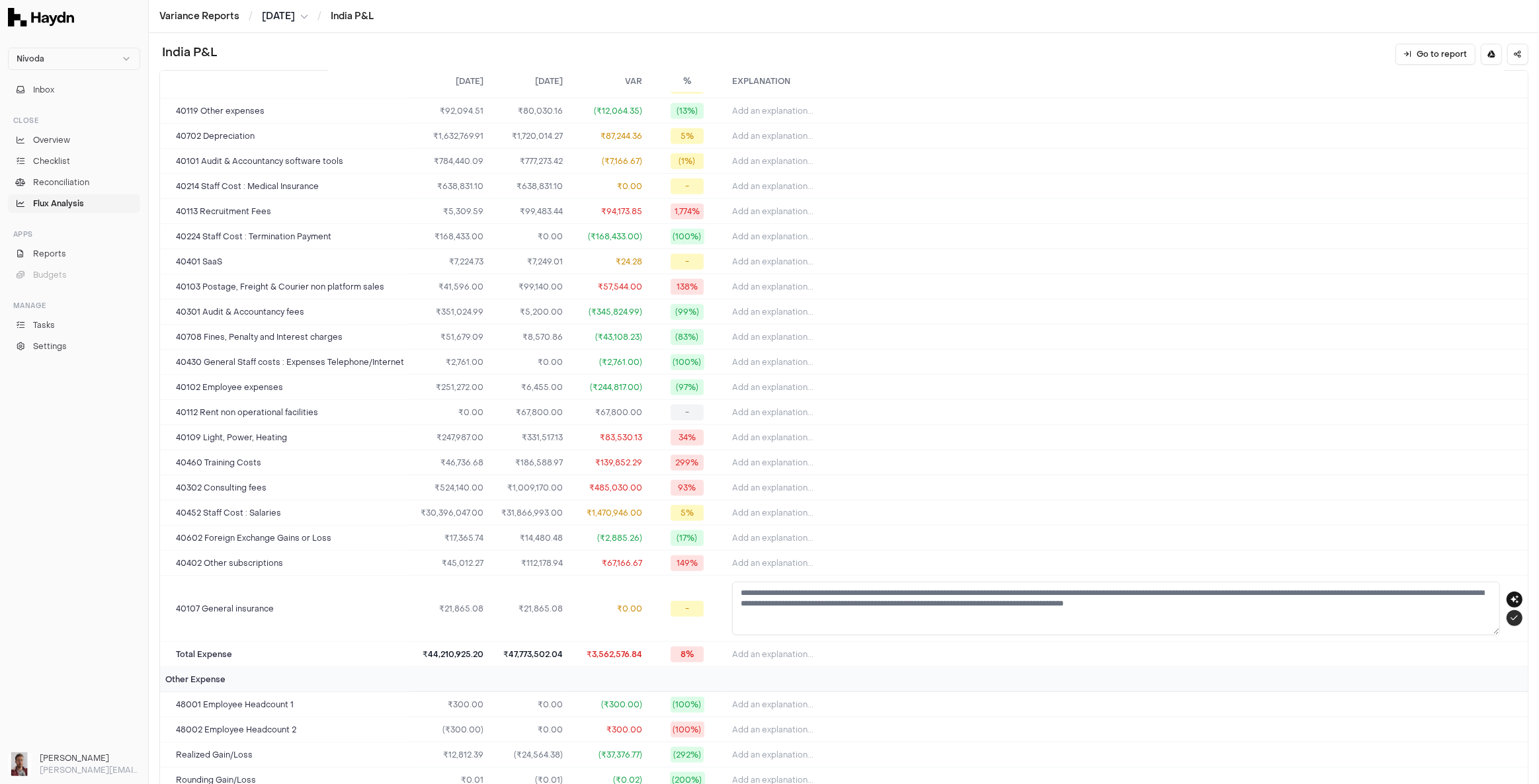
click at [1154, 614] on icon "submit" at bounding box center [1514, 618] width 7 height 8
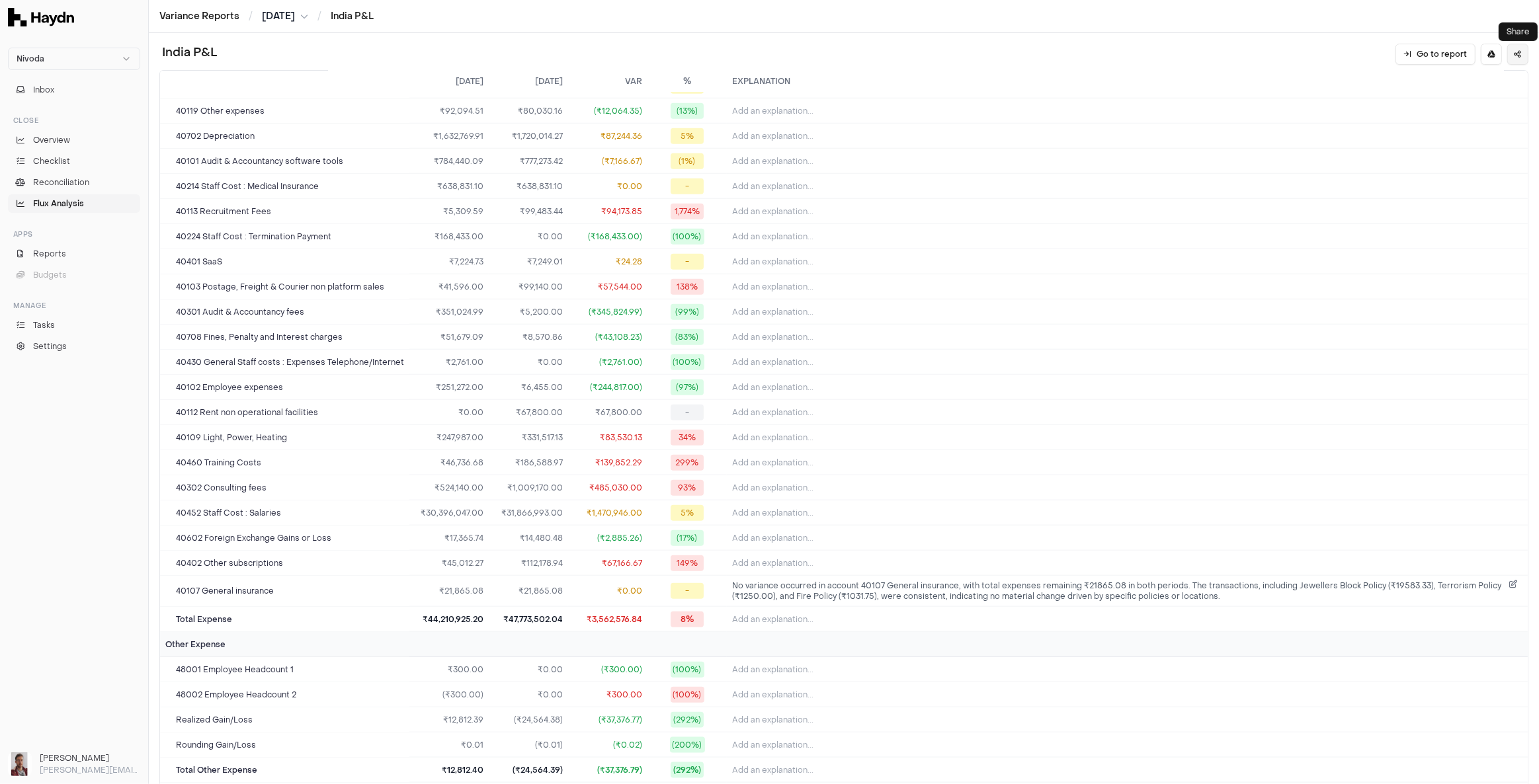
click at [1154, 54] on icon at bounding box center [1518, 54] width 7 height 8
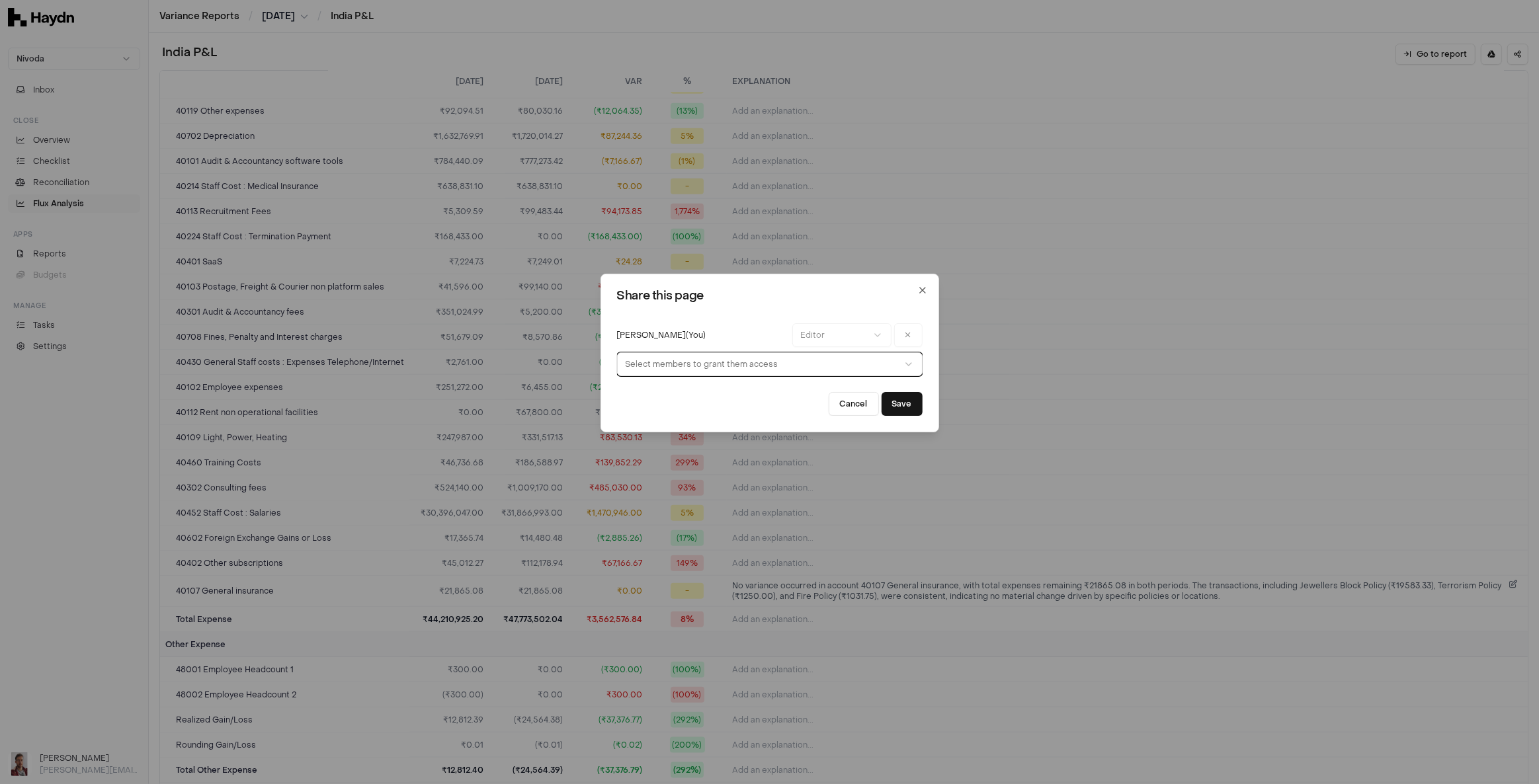
click at [724, 363] on button "Select members to grant them access" at bounding box center [770, 364] width 305 height 24
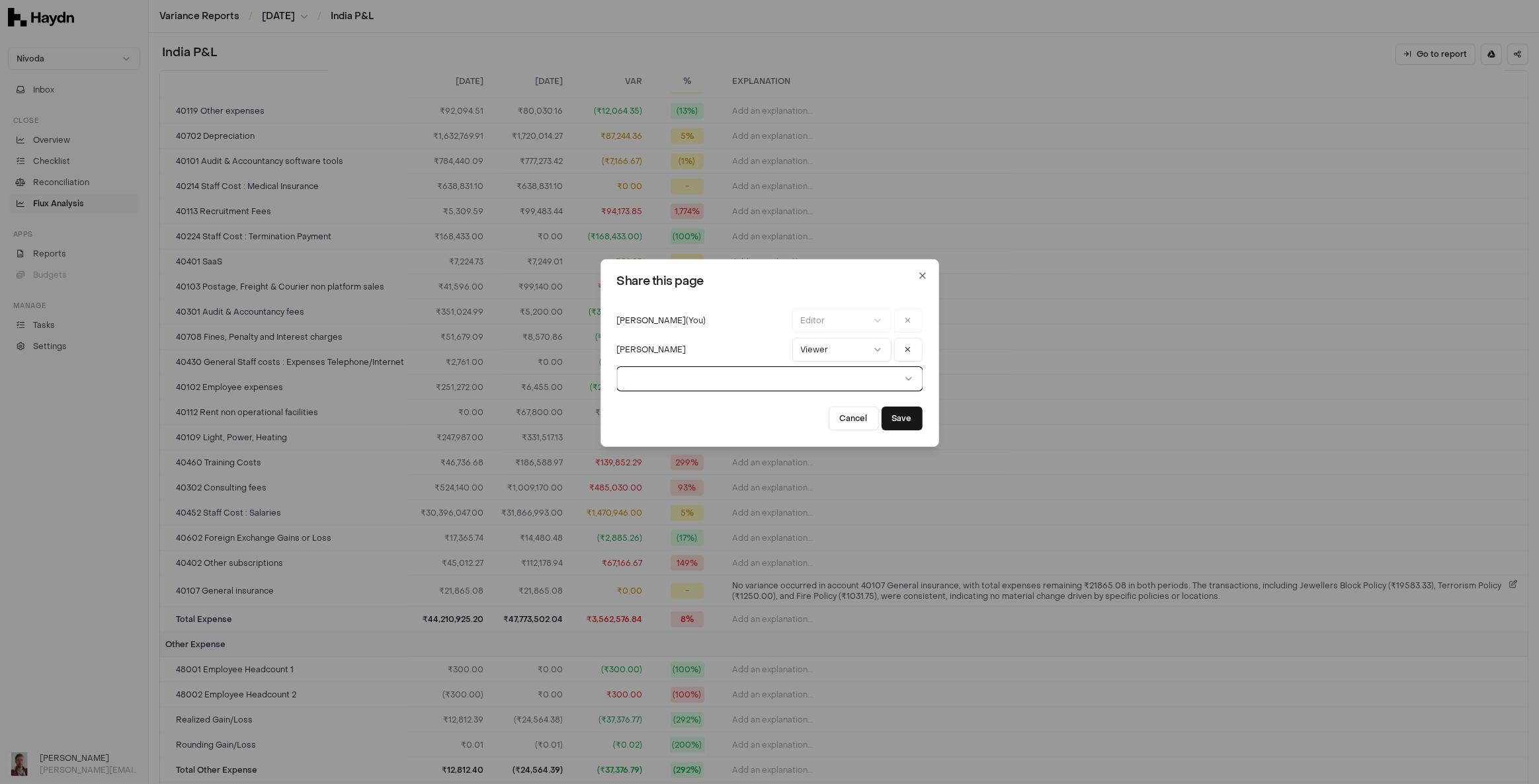
click at [877, 352] on icon "button" at bounding box center [877, 349] width 11 height 11
select select "******"
click at [905, 423] on button "Save" at bounding box center [901, 419] width 41 height 24
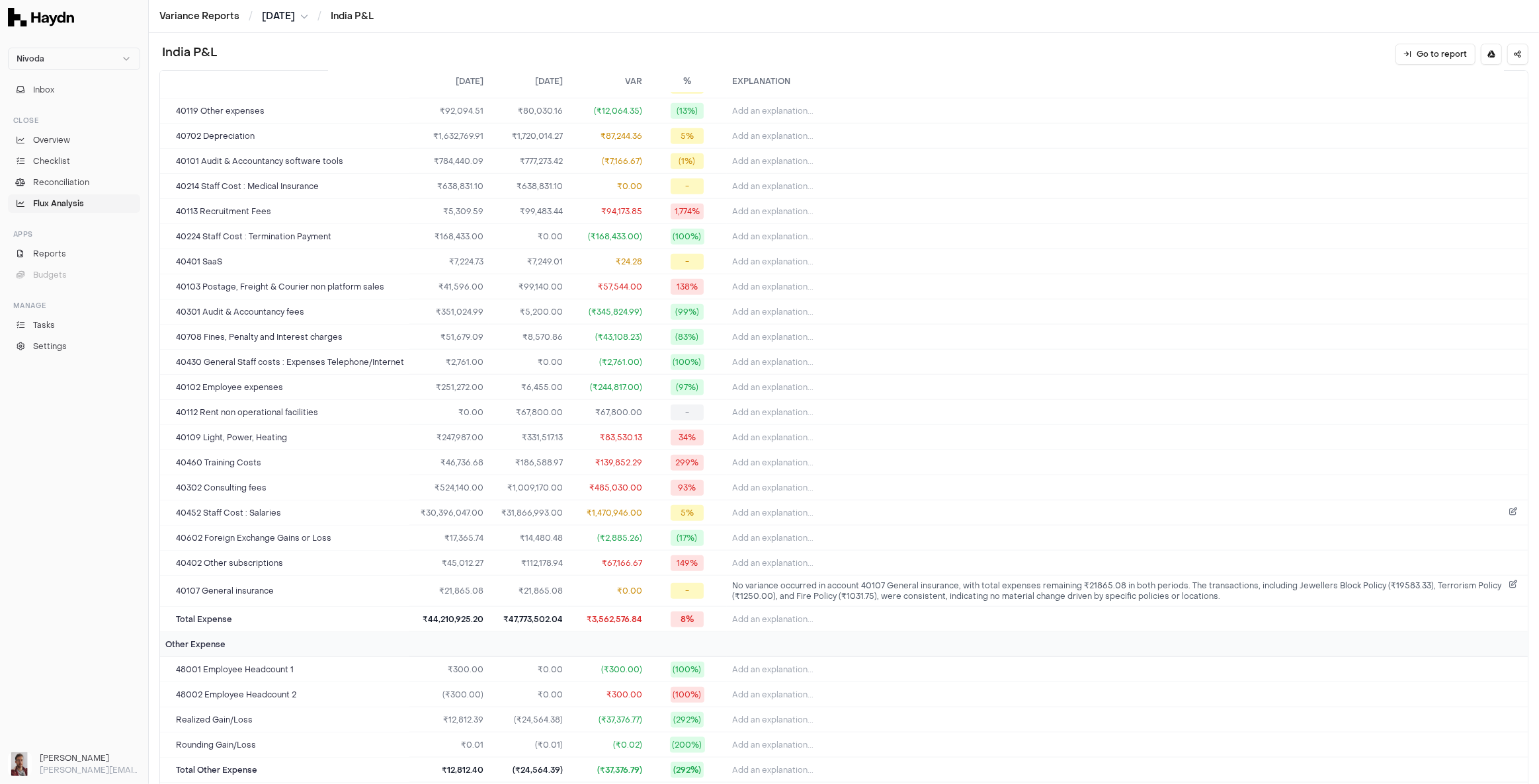
click at [1154, 508] on icon at bounding box center [1513, 513] width 8 height 11
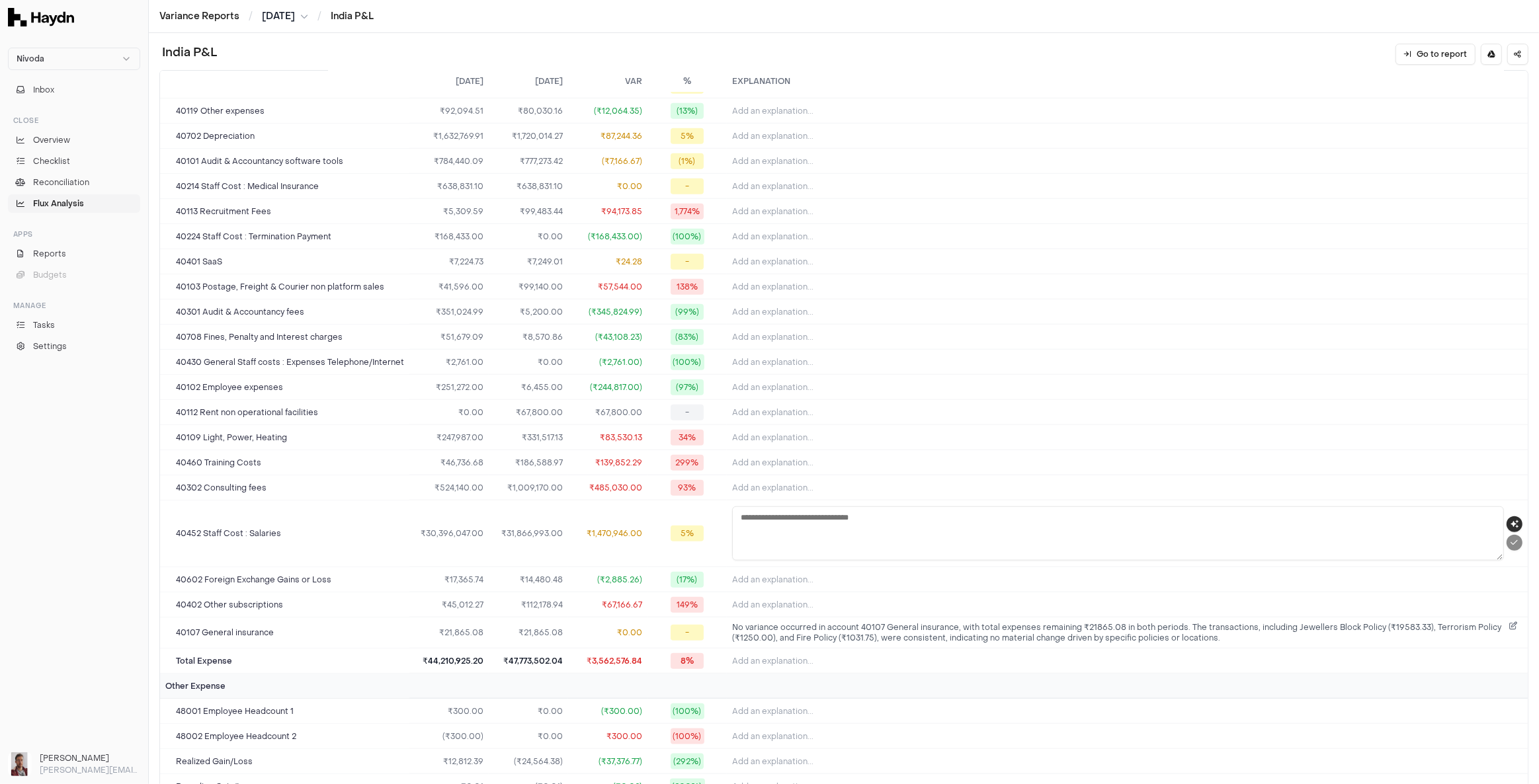
click at [1154, 521] on icon "button" at bounding box center [1515, 525] width 8 height 8
type textarea "**********"
click at [1154, 539] on icon "submit" at bounding box center [1514, 543] width 7 height 8
